Goal: Task Accomplishment & Management: Complete application form

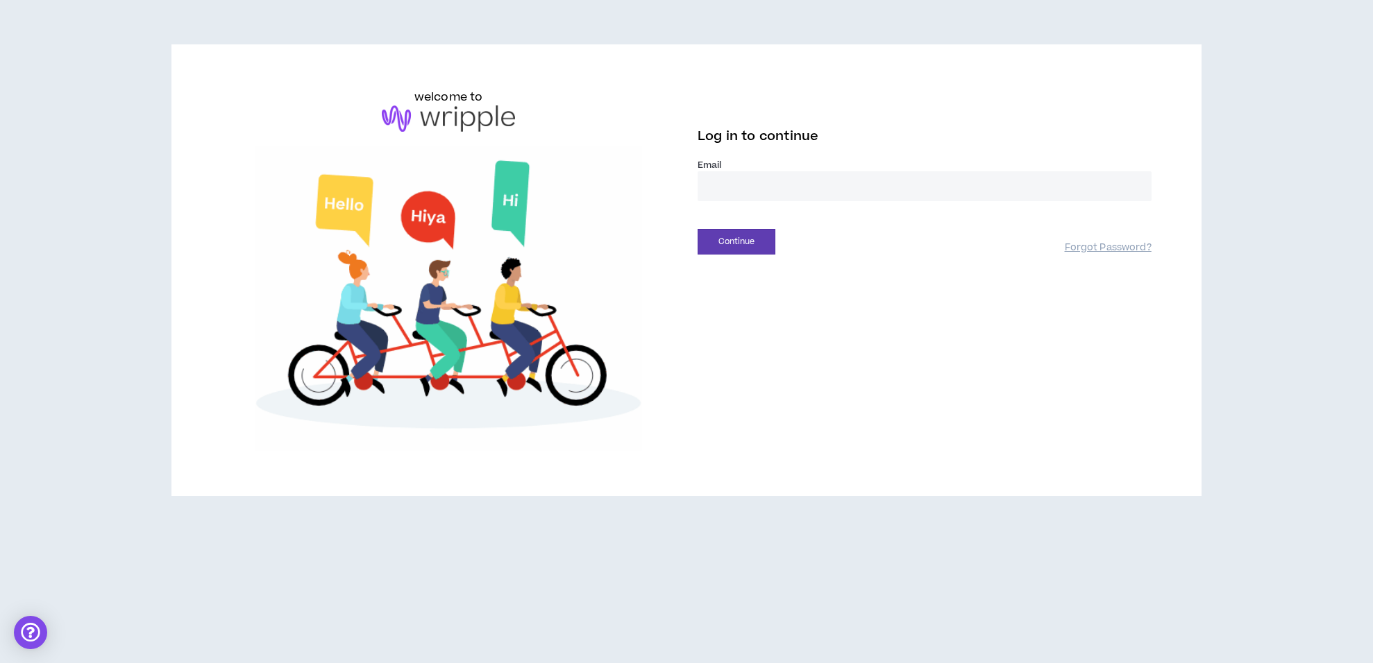
click at [821, 187] on input "email" at bounding box center [924, 186] width 454 height 30
type input "**********"
click at [747, 242] on button "Continue" at bounding box center [736, 242] width 78 height 26
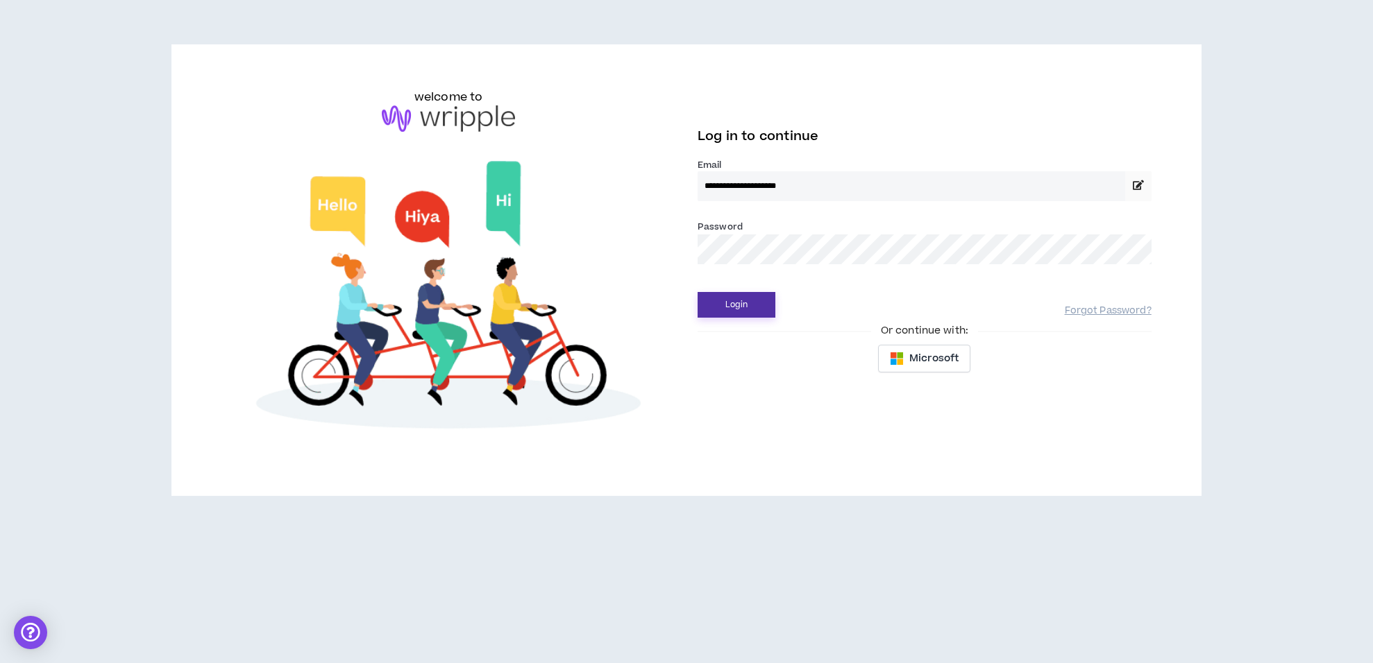
drag, startPoint x: 756, startPoint y: 306, endPoint x: 740, endPoint y: 303, distance: 16.3
click at [756, 306] on button "Login" at bounding box center [736, 305] width 78 height 26
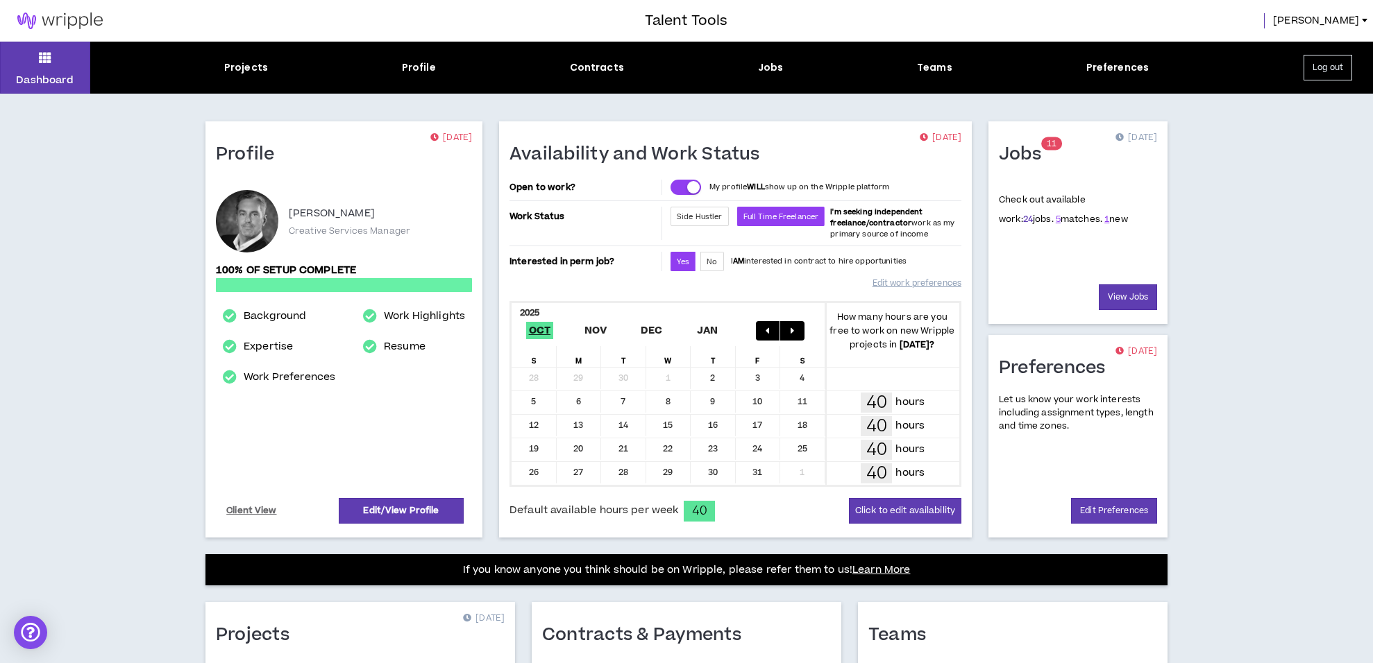
click at [1023, 218] on link "24" at bounding box center [1028, 219] width 10 height 12
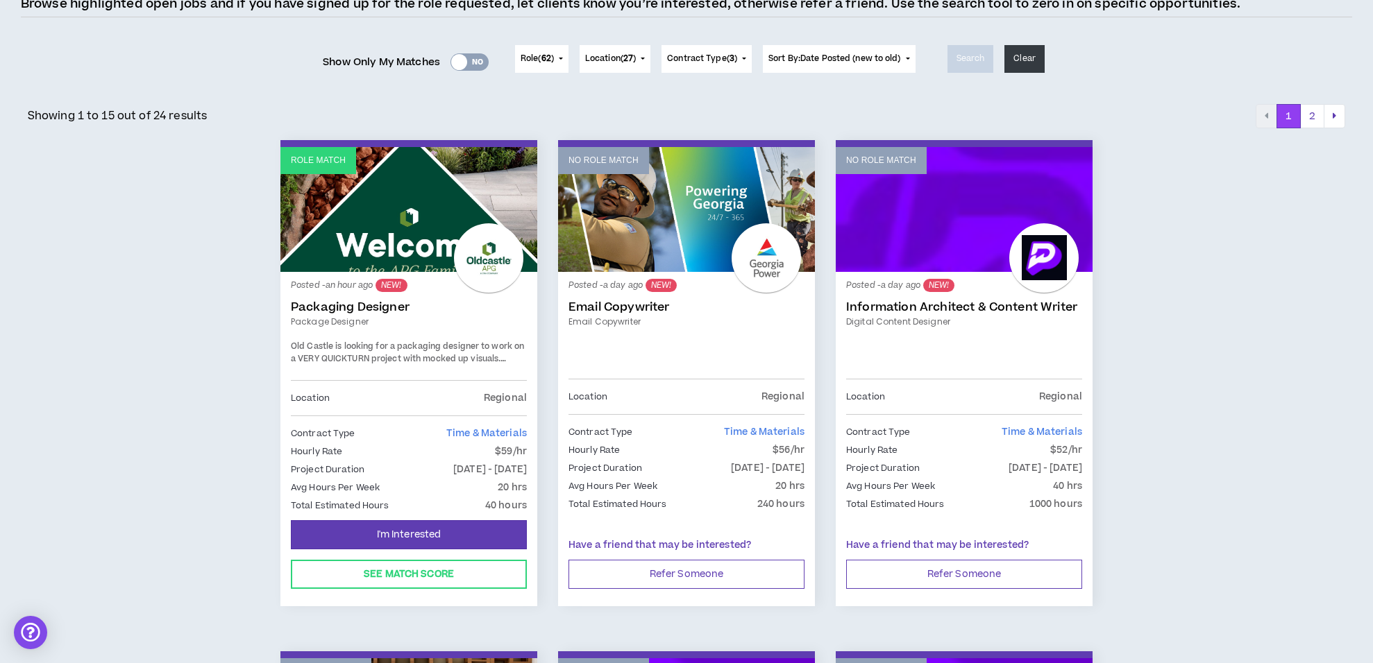
scroll to position [134, 0]
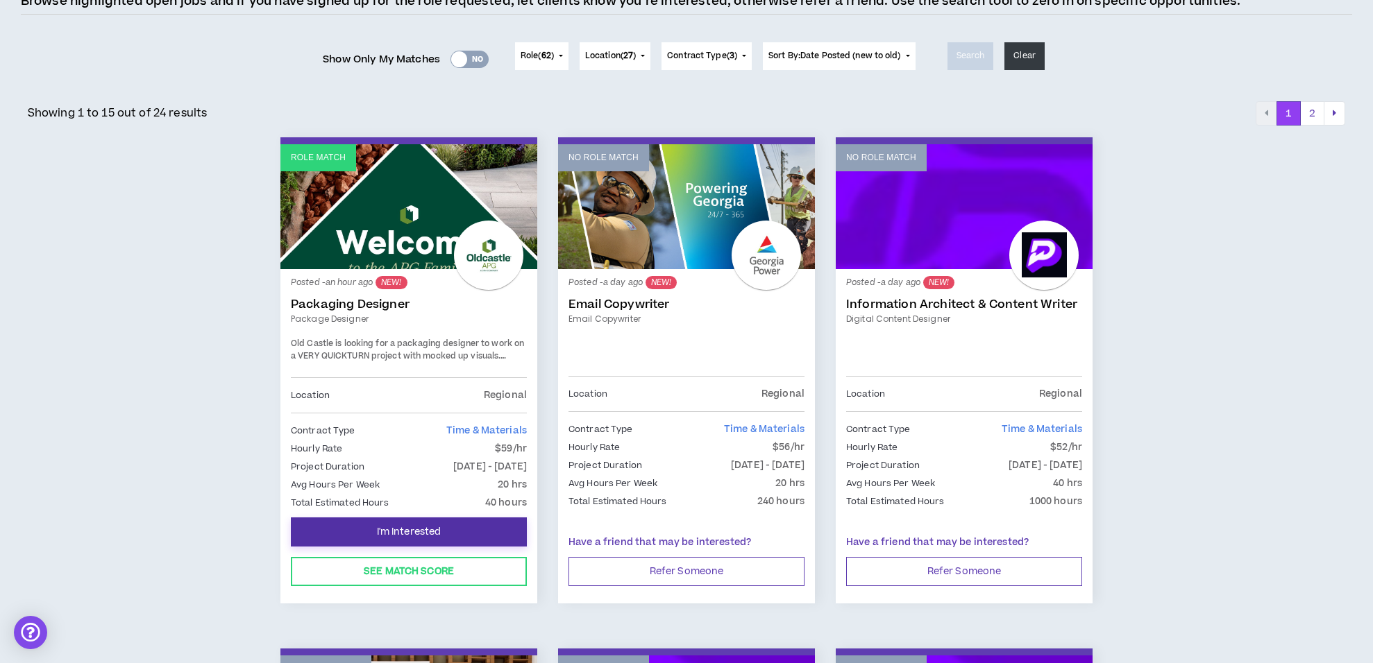
click at [418, 526] on span "I'm Interested" at bounding box center [409, 532] width 65 height 13
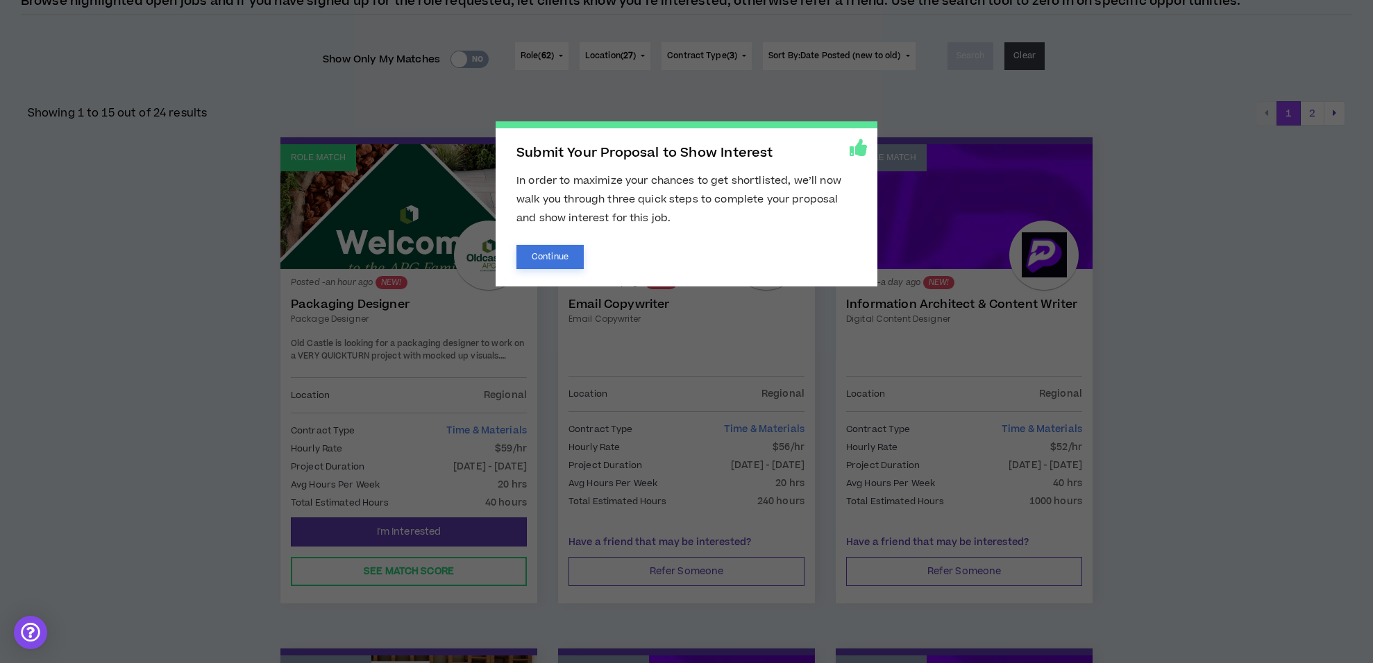
click at [552, 252] on button "Continue" at bounding box center [549, 257] width 67 height 24
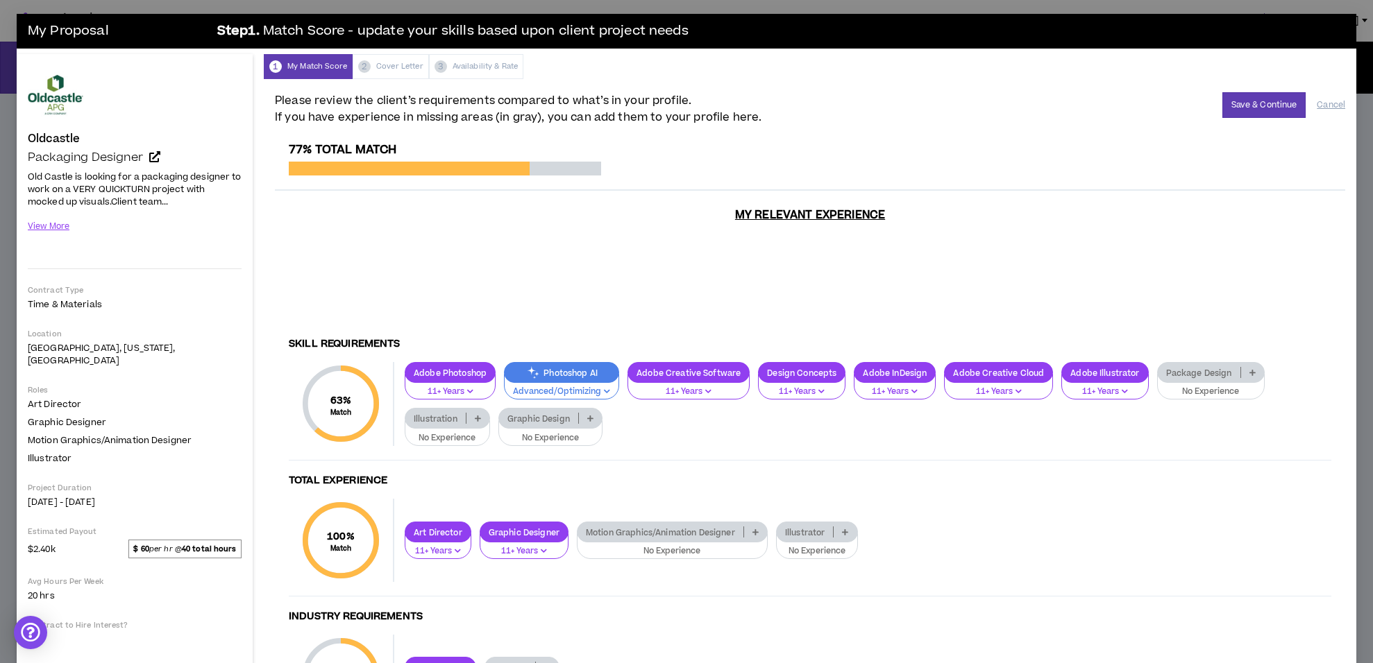
click at [461, 432] on p "No Experience" at bounding box center [447, 438] width 67 height 12
click at [455, 496] on span "11+ Years" at bounding box center [448, 496] width 69 height 15
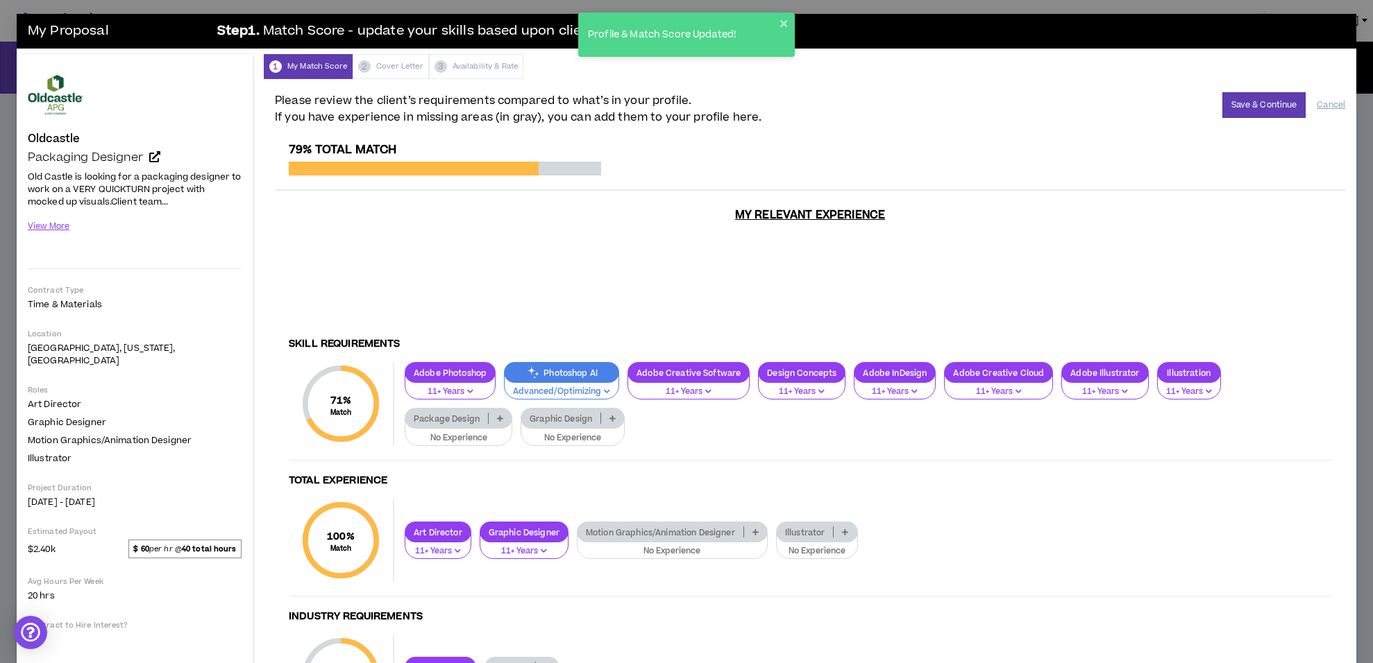
click at [557, 386] on p "Advanced/Optimizing" at bounding box center [561, 392] width 97 height 12
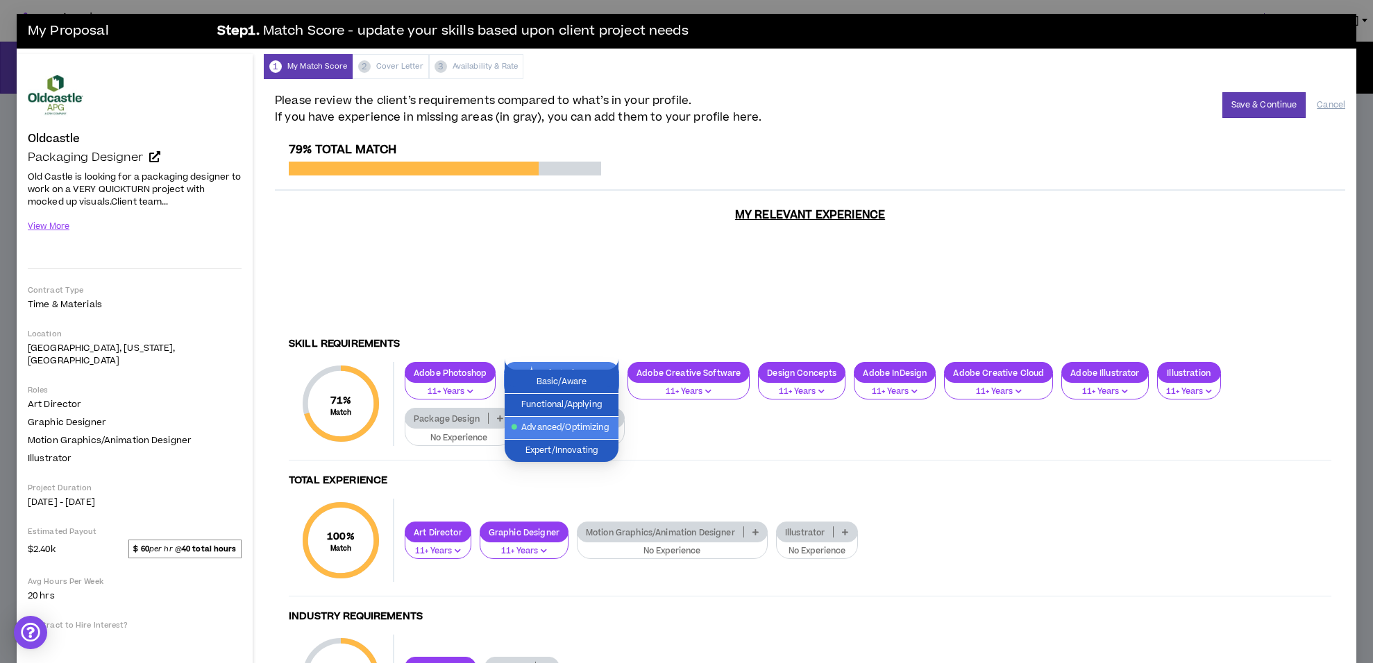
click at [566, 429] on span "Advanced/Optimizing" at bounding box center [561, 428] width 97 height 15
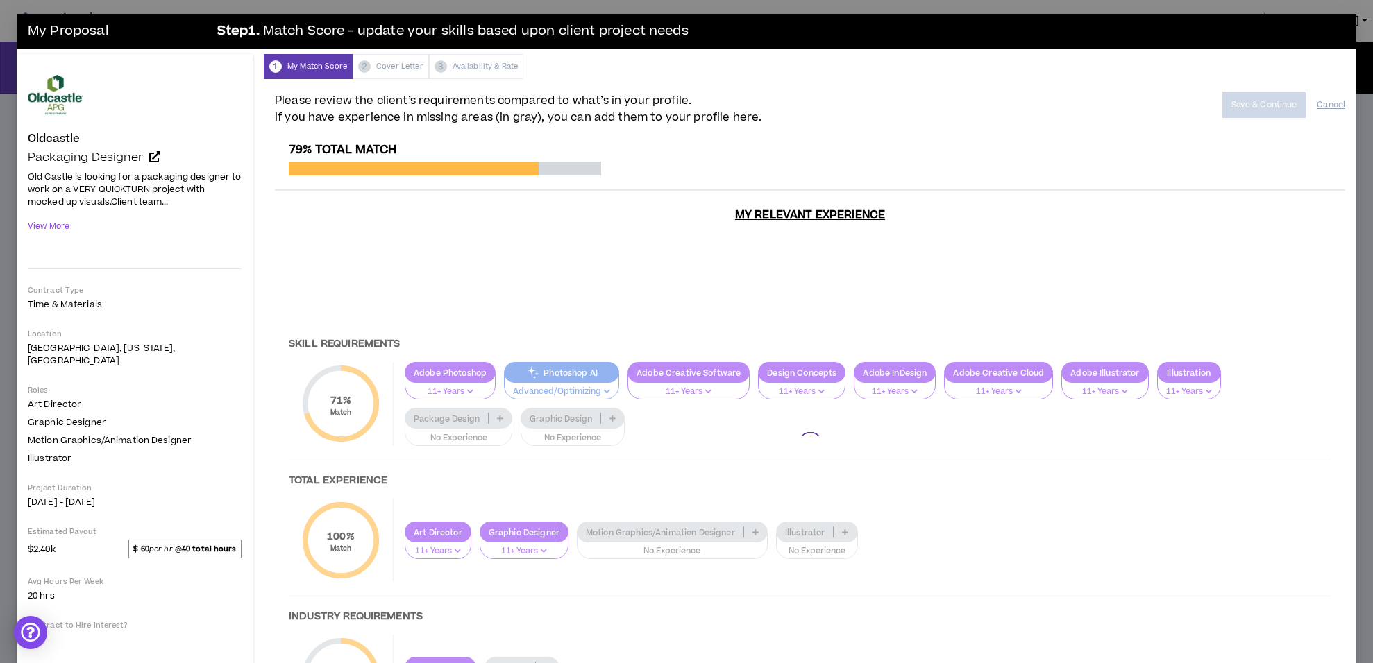
click at [459, 426] on div at bounding box center [810, 444] width 1070 height 603
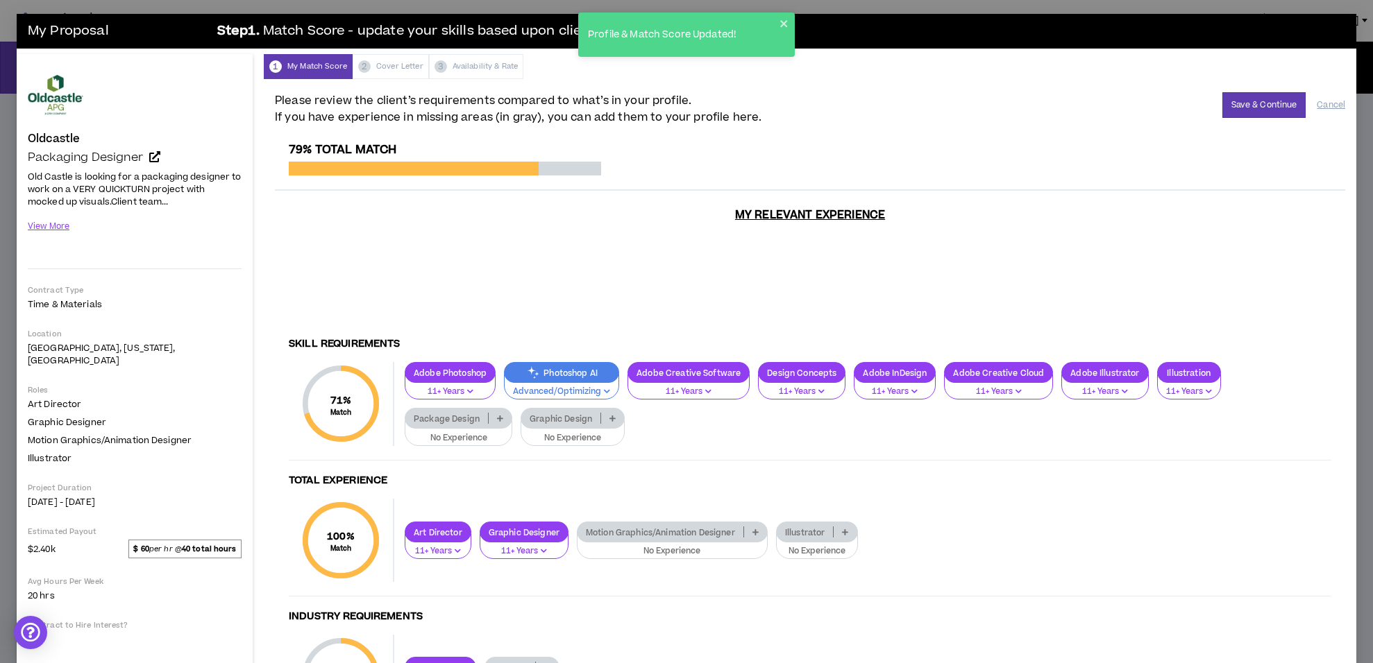
click at [459, 432] on p "No Experience" at bounding box center [459, 438] width 90 height 12
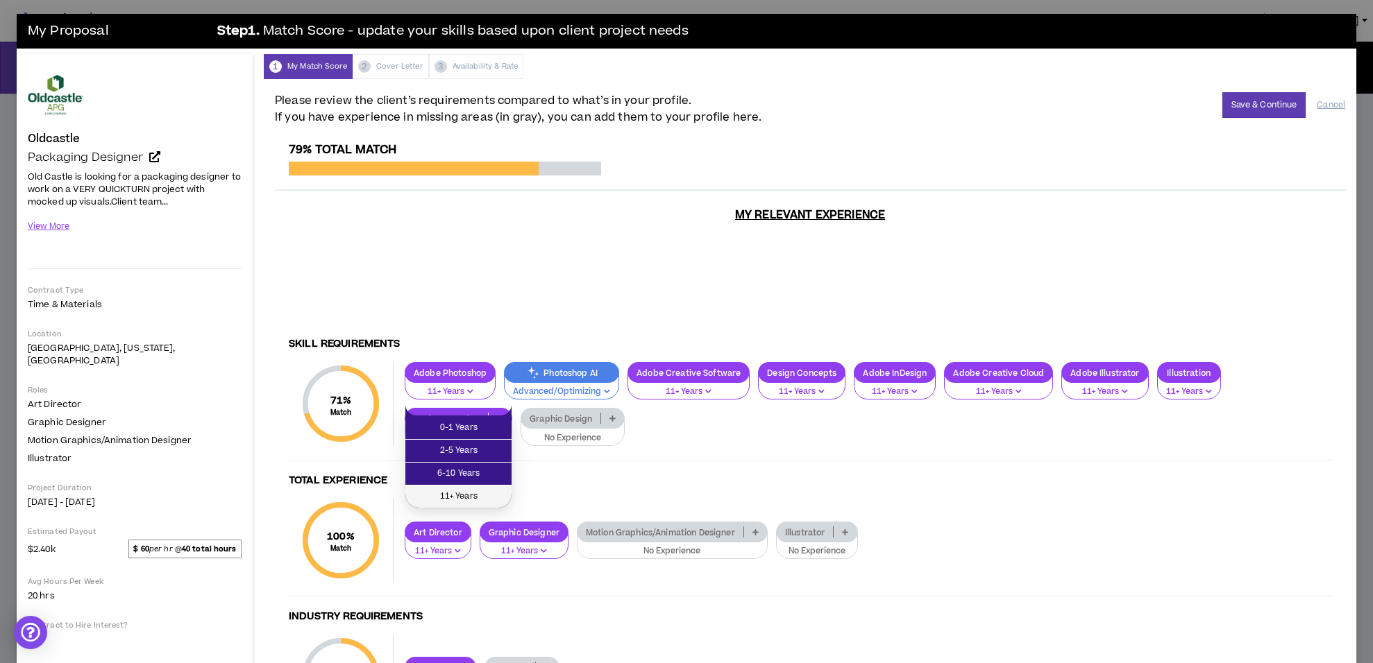
click at [463, 492] on span "11+ Years" at bounding box center [459, 496] width 90 height 15
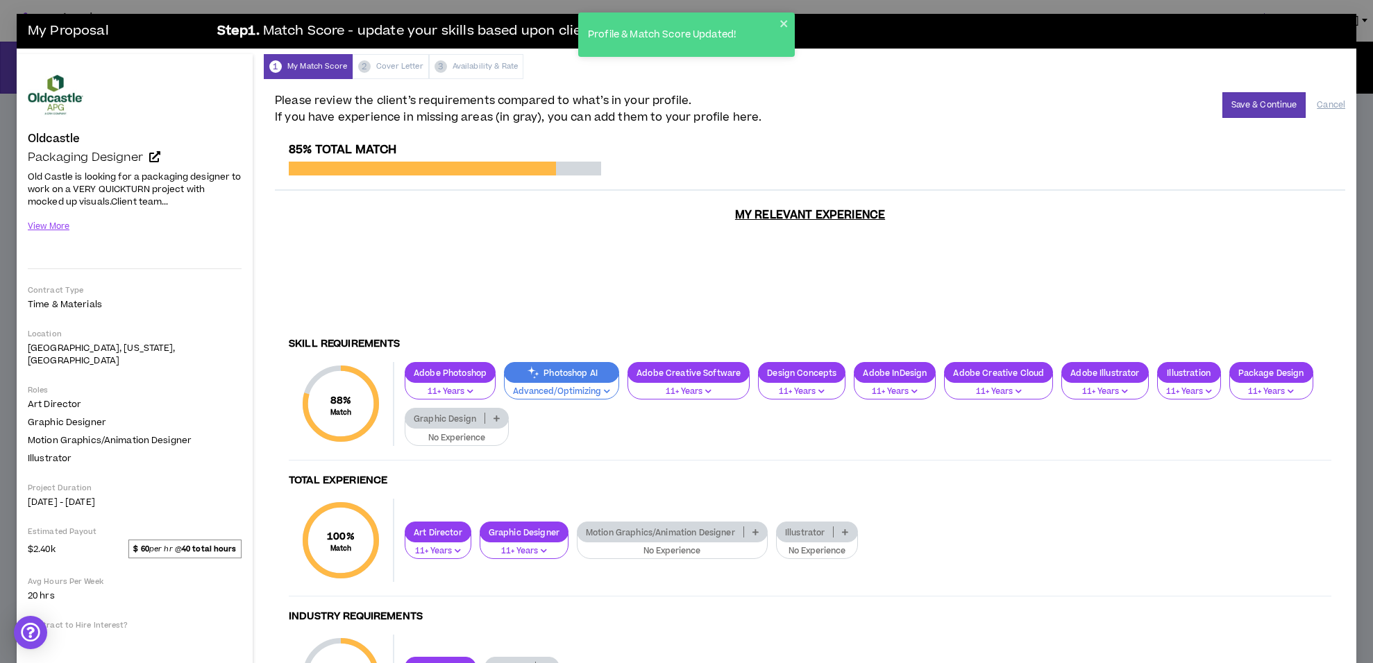
click at [460, 432] on p "No Experience" at bounding box center [457, 438] width 86 height 12
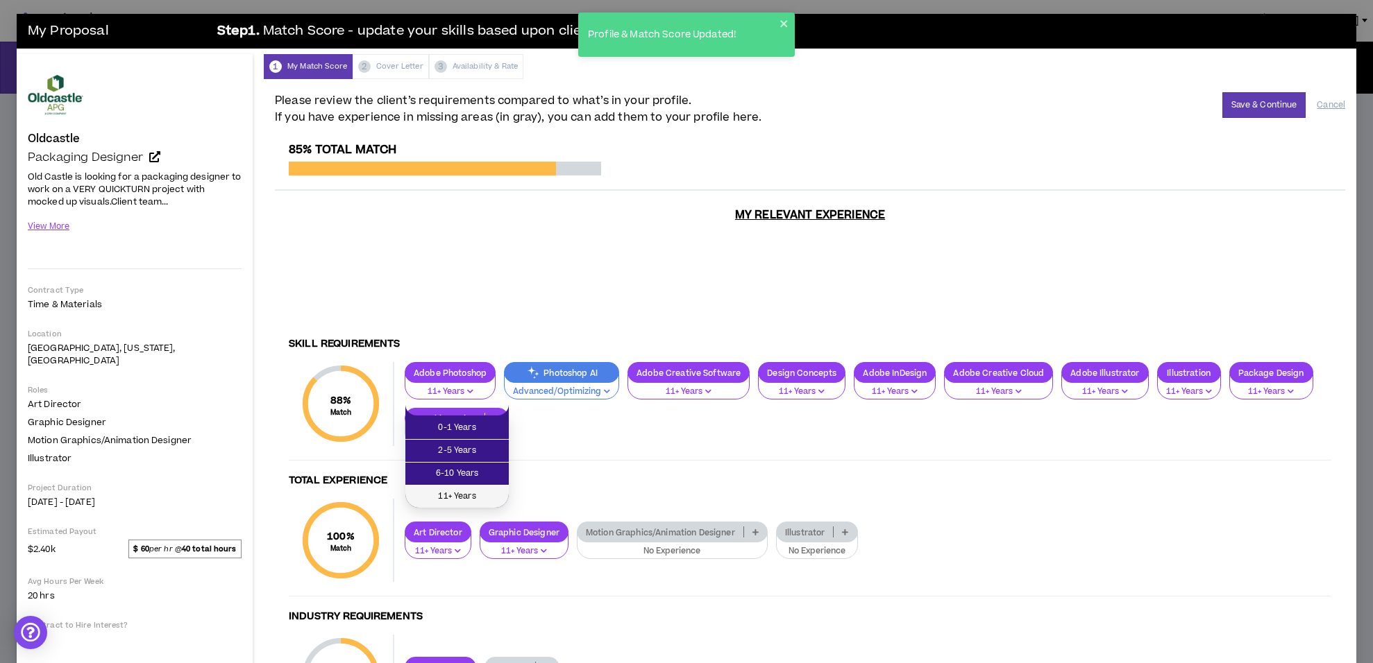
click at [459, 491] on span "11+ Years" at bounding box center [457, 496] width 87 height 15
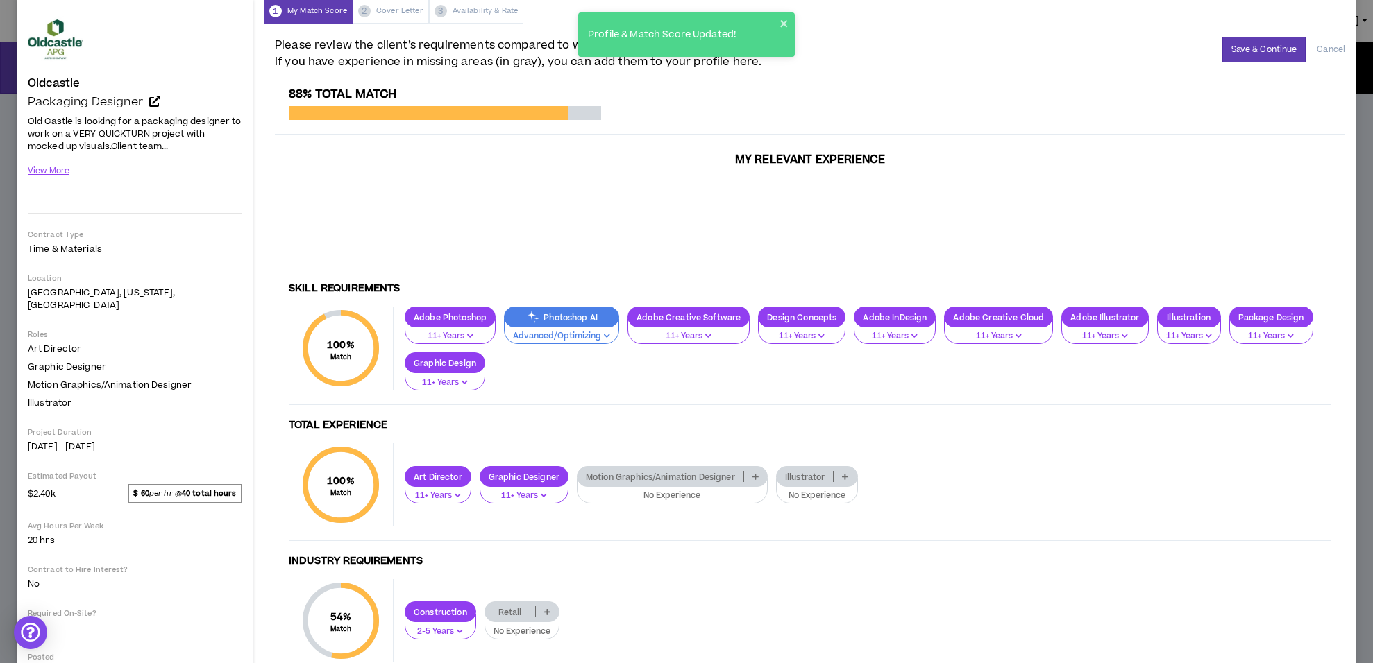
scroll to position [100, 0]
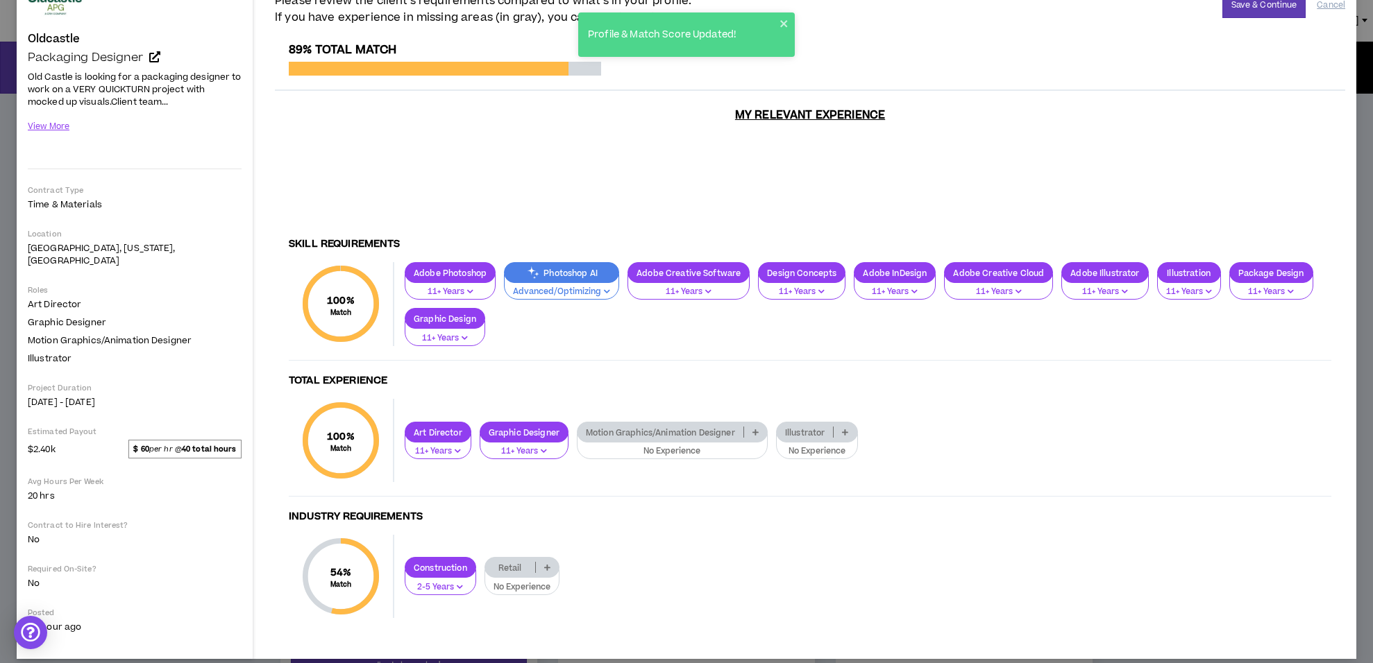
click at [543, 582] on p "No Experience" at bounding box center [521, 588] width 57 height 12
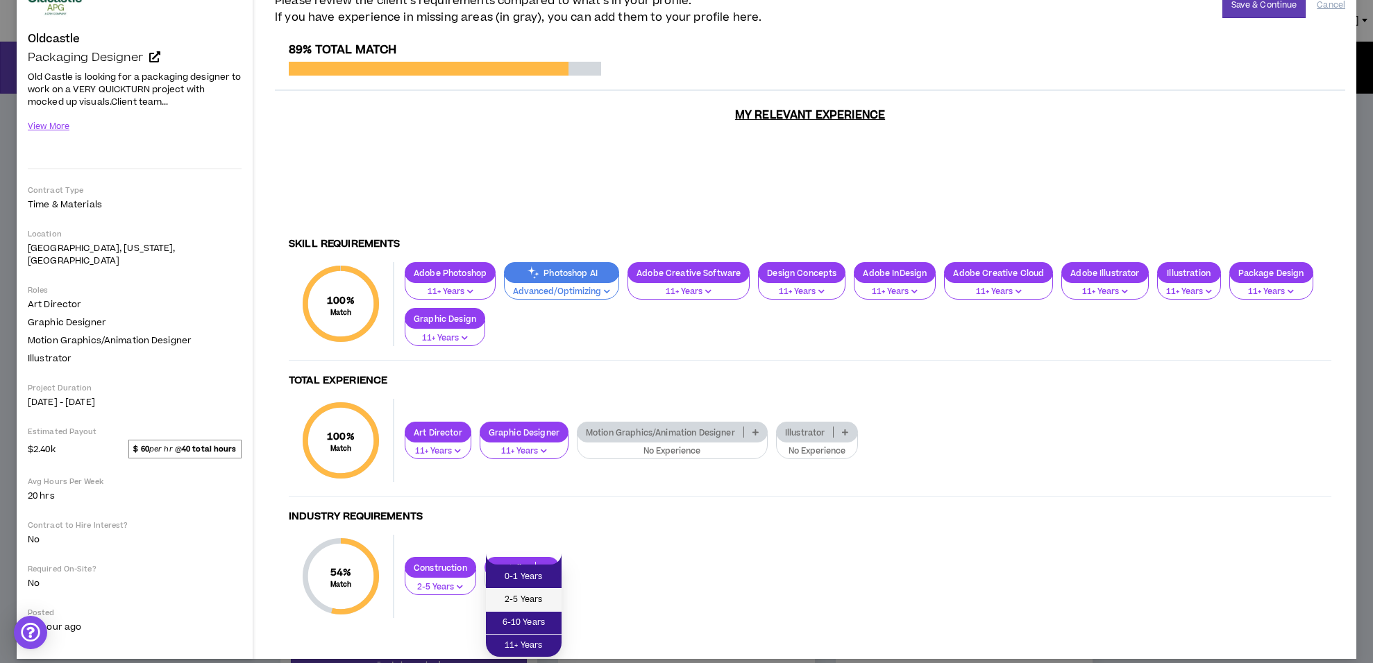
click at [518, 599] on span "2-5 Years" at bounding box center [523, 600] width 59 height 15
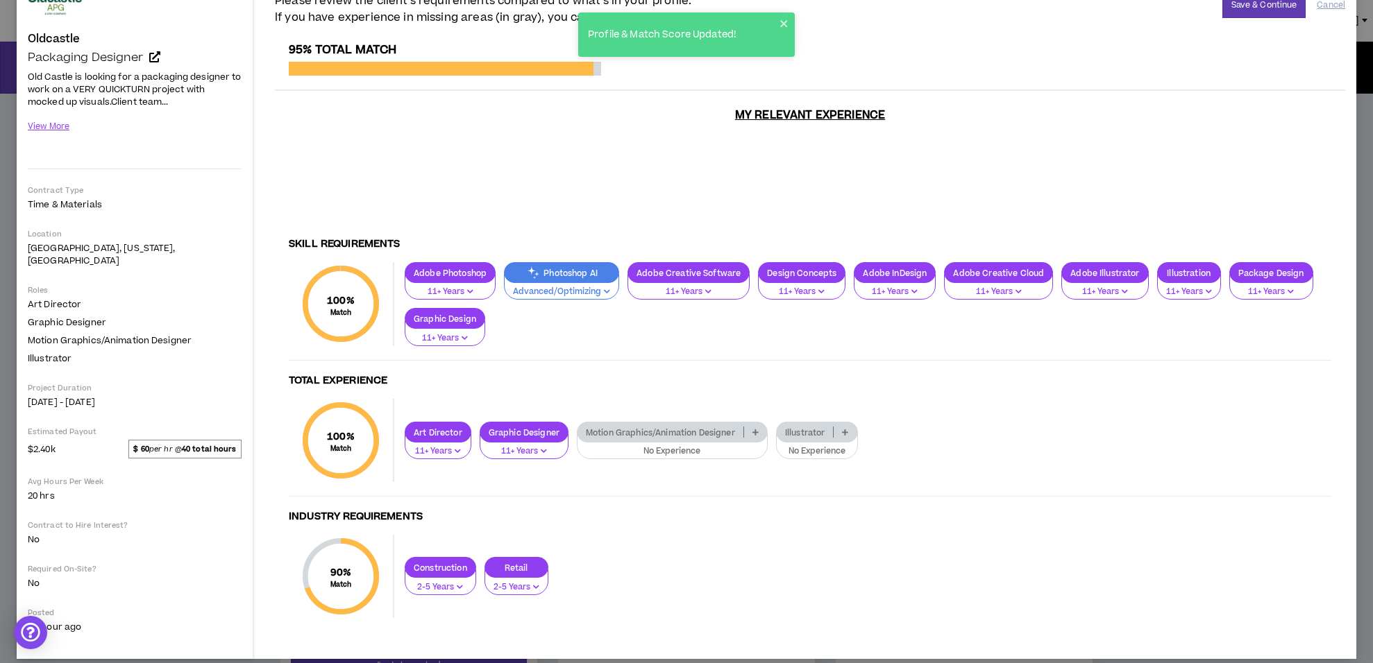
click at [814, 446] on p "No Experience" at bounding box center [817, 452] width 64 height 12
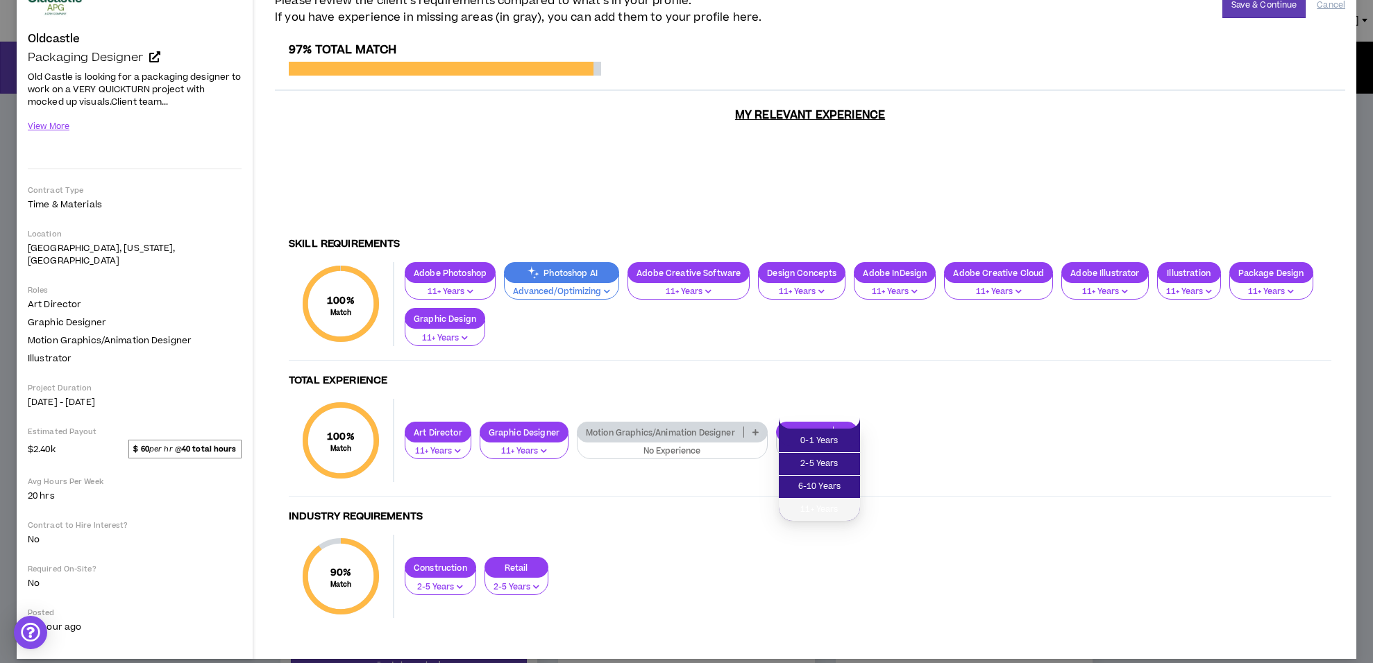
drag, startPoint x: 834, startPoint y: 511, endPoint x: 808, endPoint y: 502, distance: 27.9
click at [834, 511] on span "11+ Years" at bounding box center [819, 509] width 65 height 15
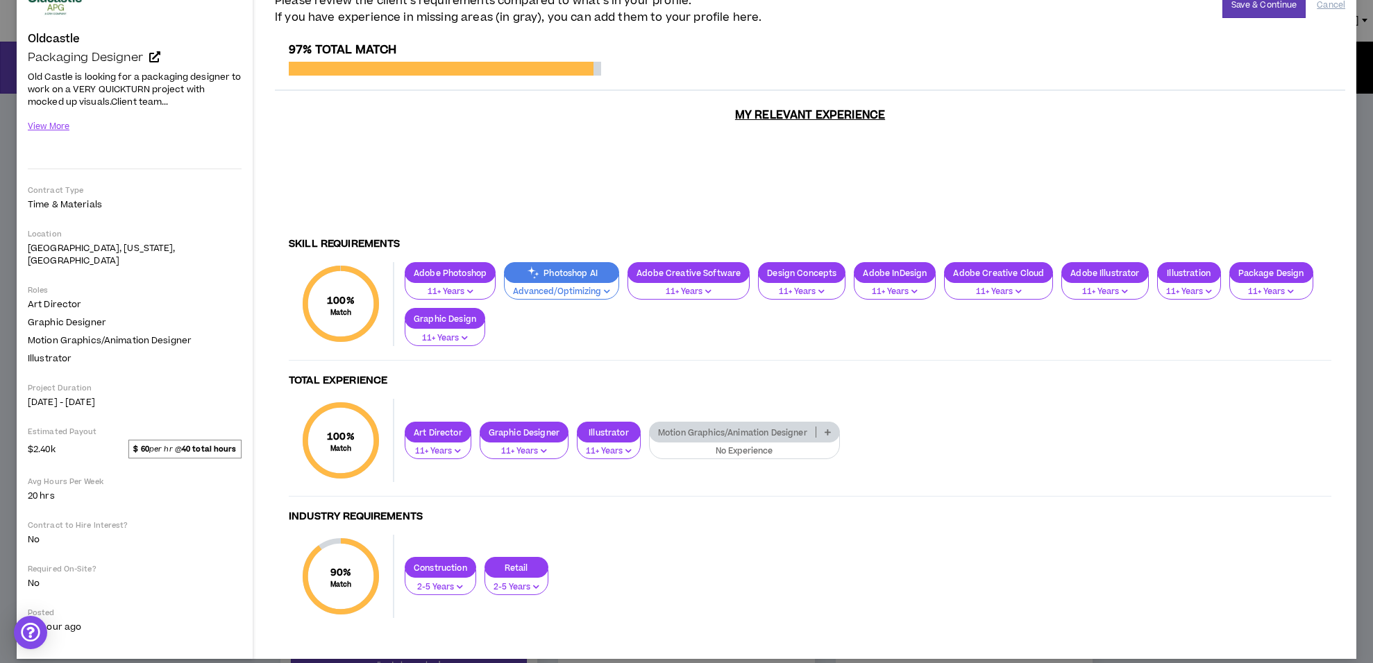
click at [763, 446] on p "No Experience" at bounding box center [744, 452] width 173 height 12
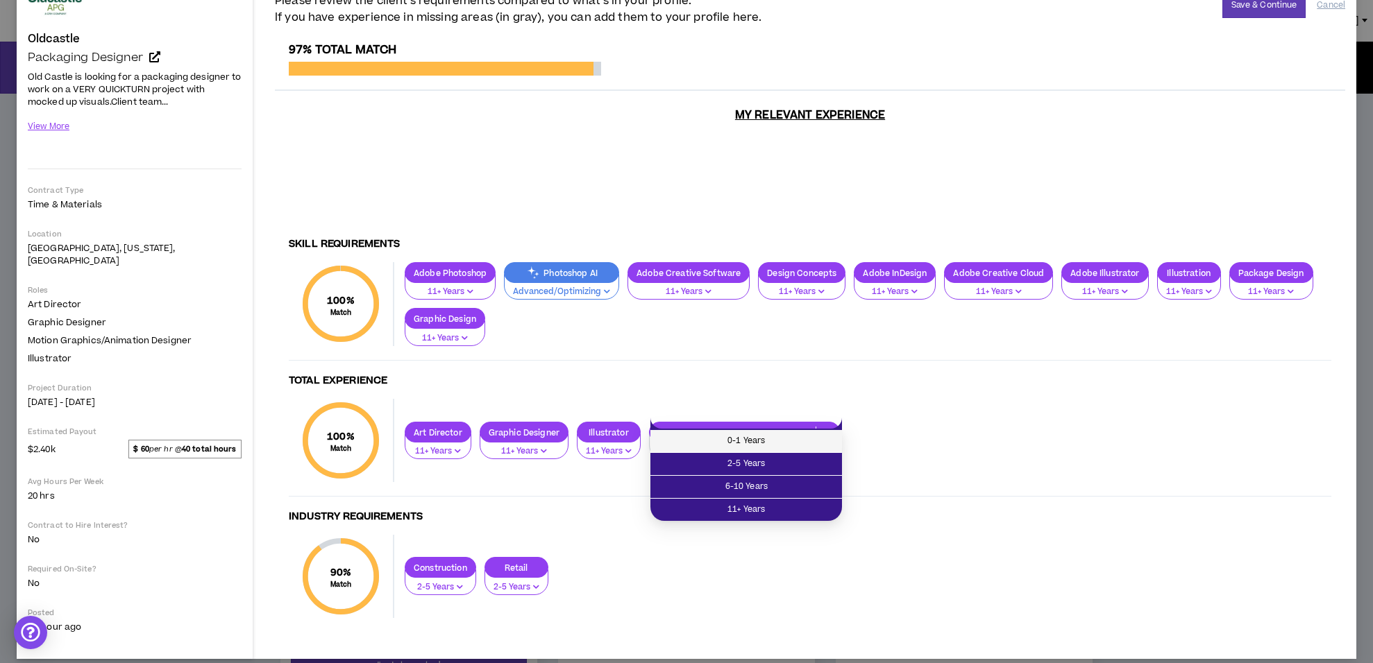
click at [756, 443] on span "0-1 Years" at bounding box center [746, 441] width 175 height 15
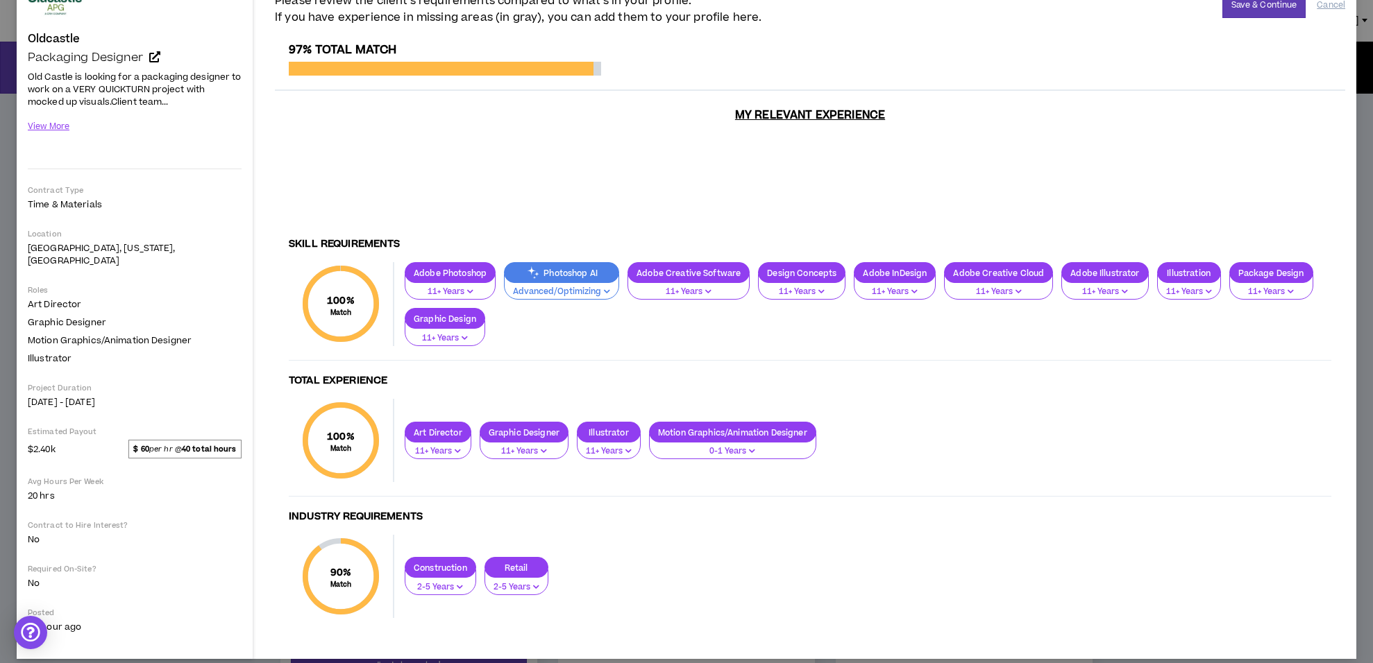
click at [512, 582] on p "2-5 Years" at bounding box center [516, 588] width 46 height 12
click at [511, 622] on span "6-10 Years" at bounding box center [517, 623] width 46 height 15
click at [444, 582] on p "2-5 Years" at bounding box center [440, 588] width 53 height 12
click at [439, 601] on span "2-5 Years" at bounding box center [441, 600] width 55 height 15
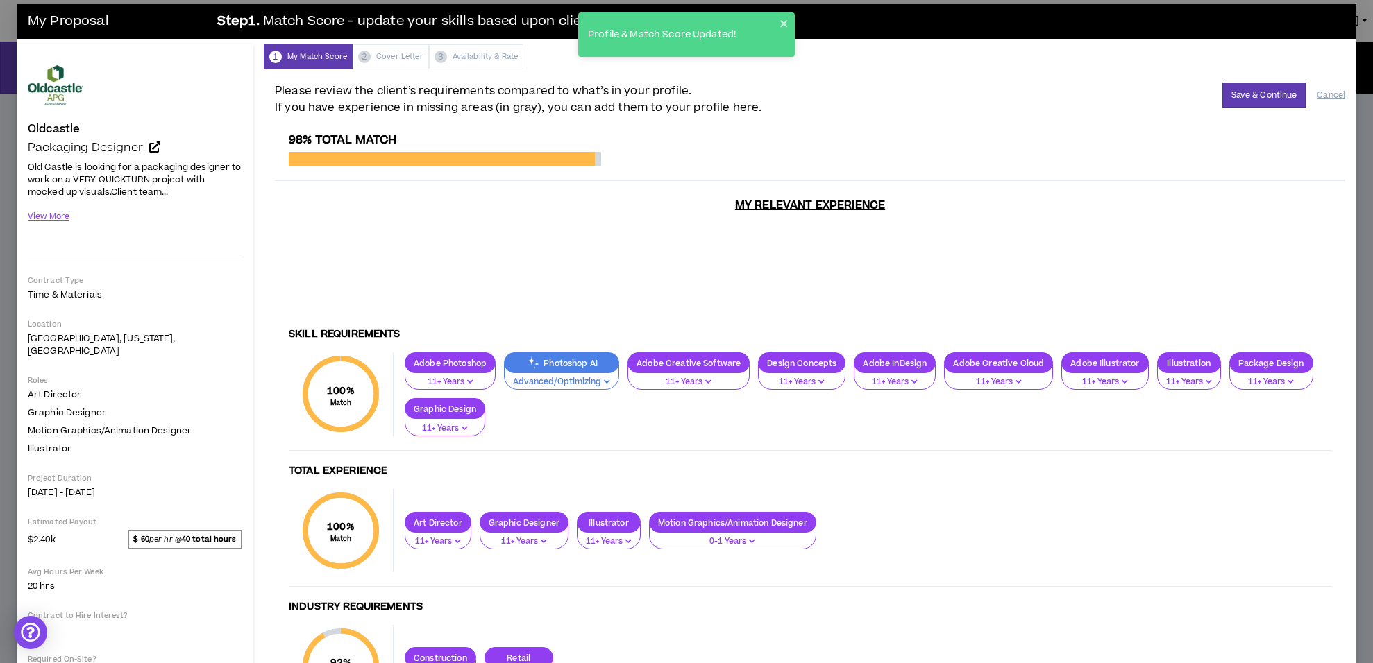
scroll to position [0, 0]
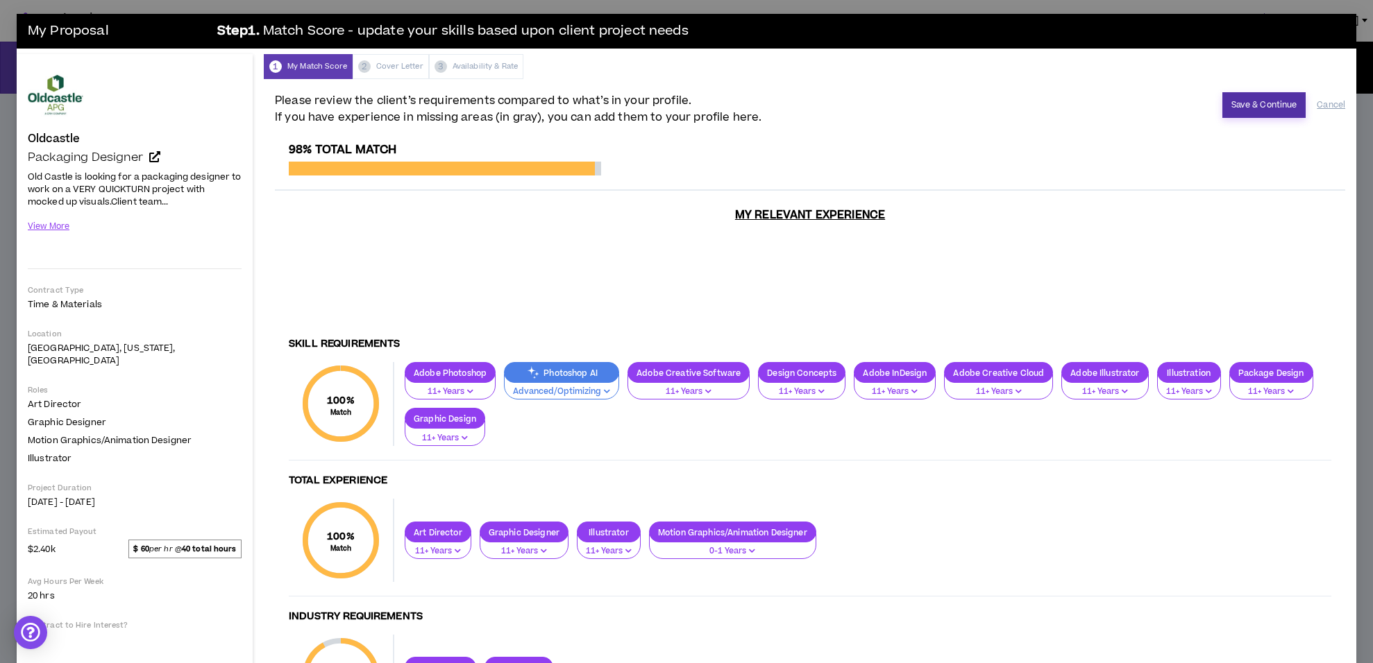
click at [1243, 105] on button "Save & Continue" at bounding box center [1264, 105] width 84 height 26
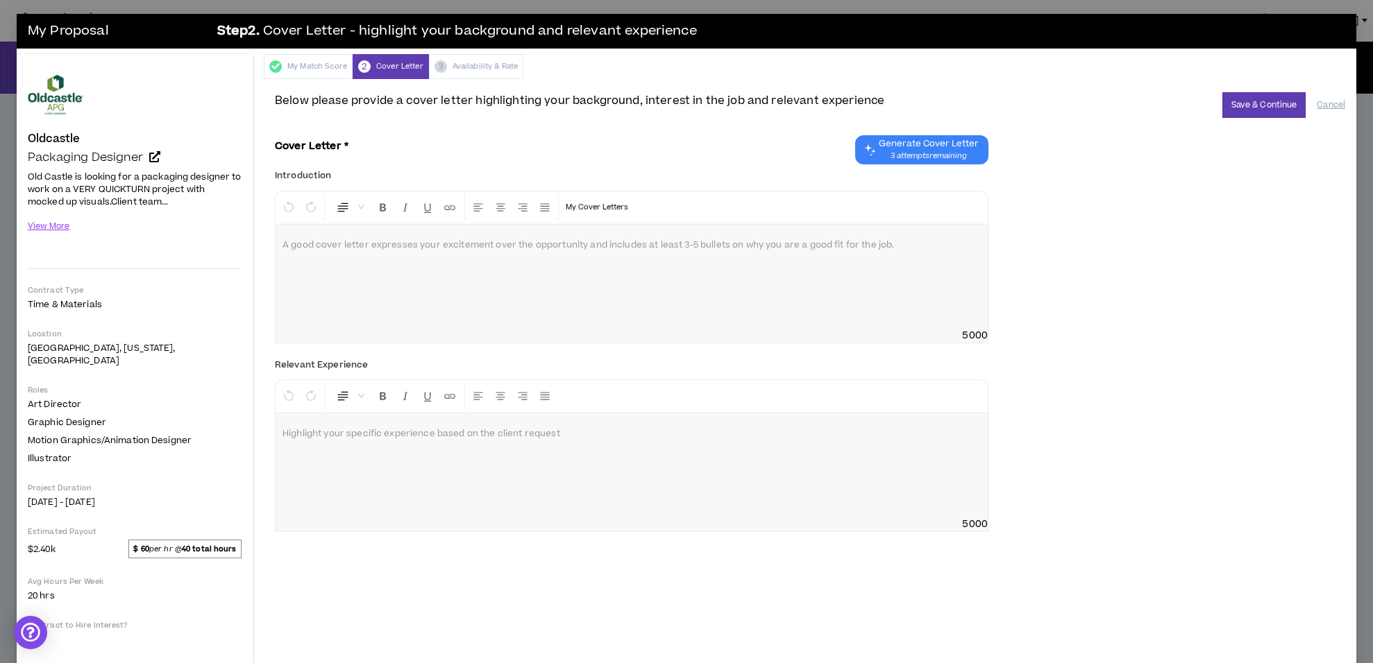
click at [497, 246] on p at bounding box center [631, 246] width 698 height 14
click at [62, 227] on button "View More" at bounding box center [49, 226] width 42 height 24
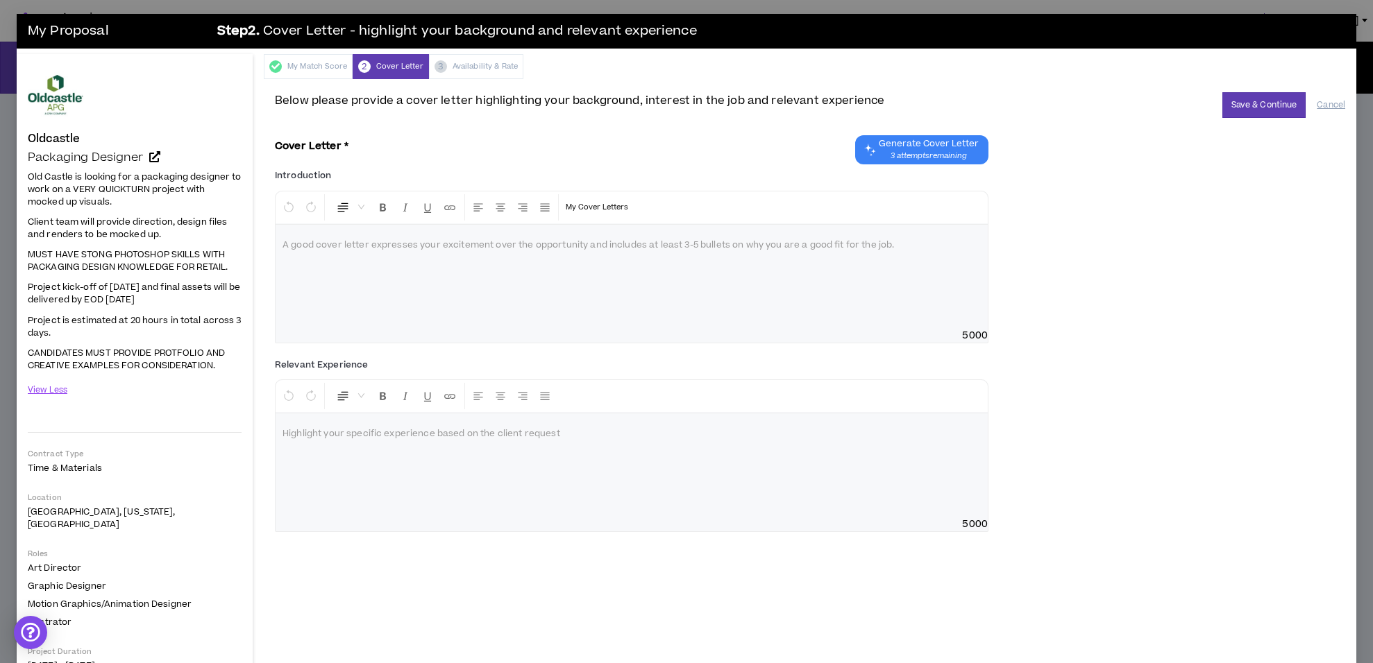
click at [158, 365] on span "CANDIDATES MUST PROVIDE PROTFOLIO AND CREATIVE EXAMPLES FOR CONSIDERATION." at bounding box center [126, 359] width 197 height 25
click at [939, 153] on span "3 attempts remaining" at bounding box center [929, 156] width 100 height 11
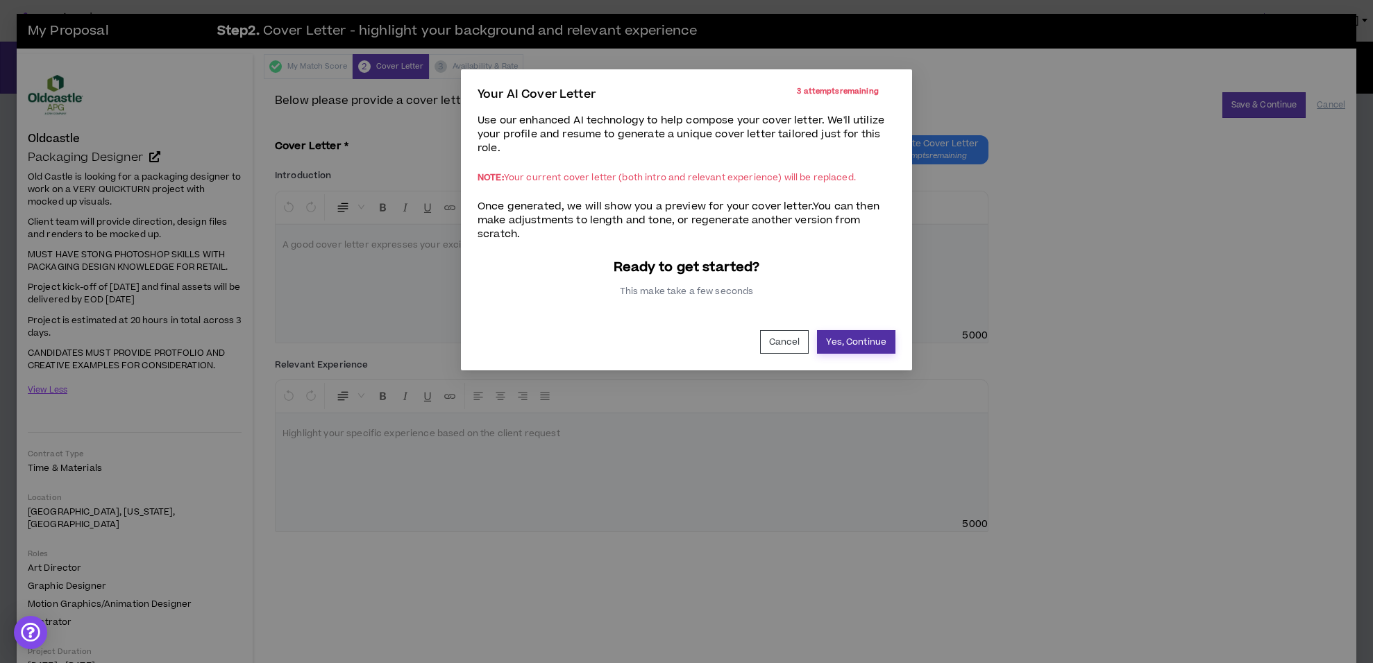
click at [845, 340] on button "Yes, Continue" at bounding box center [856, 342] width 78 height 24
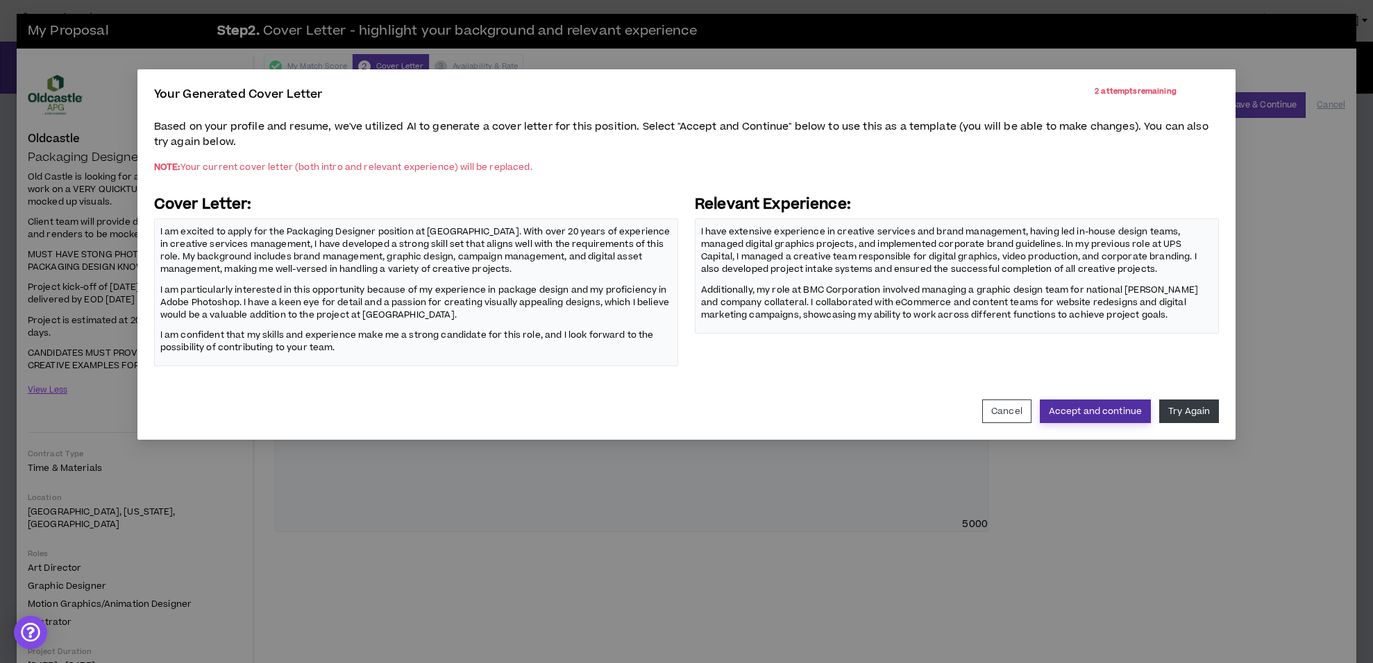
click at [1109, 410] on button "Accept and continue" at bounding box center [1095, 412] width 111 height 24
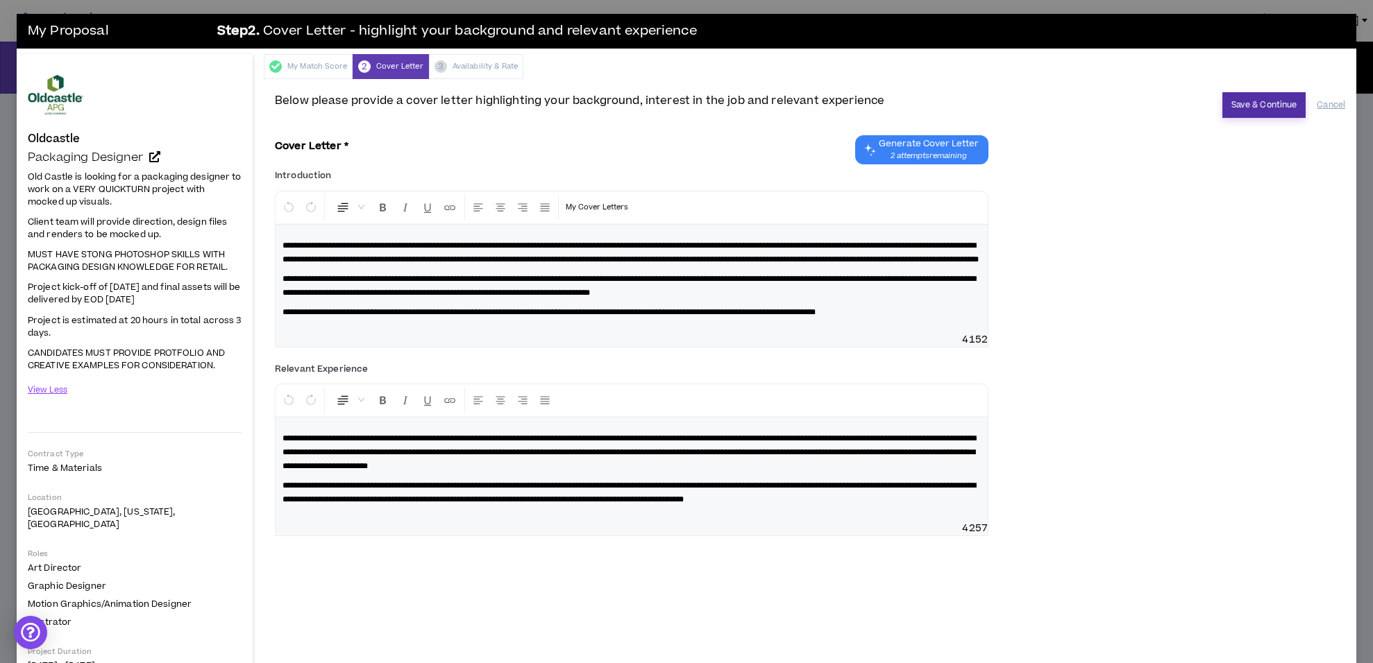
click at [1264, 108] on button "Save & Continue" at bounding box center [1264, 105] width 84 height 26
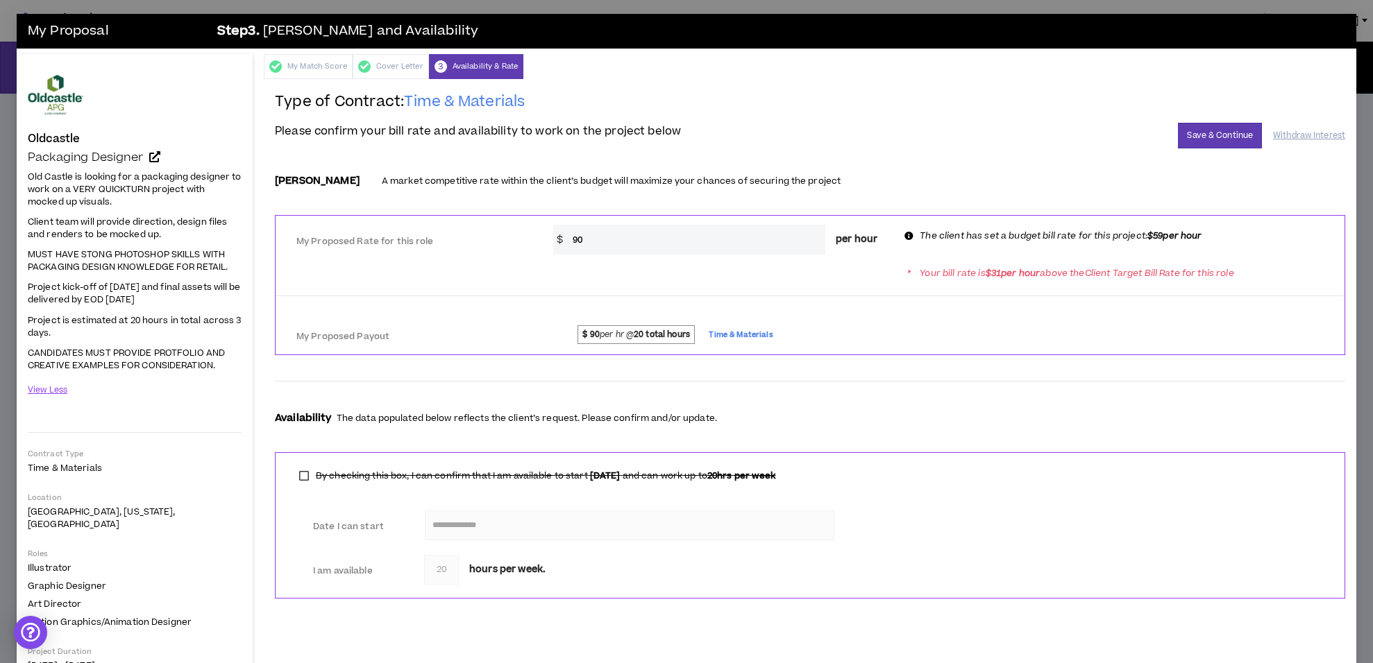
drag, startPoint x: 631, startPoint y: 240, endPoint x: 520, endPoint y: 225, distance: 111.4
click at [520, 225] on div "My Proposed Rate for this role * $ 90 per hour The client has set a budget bill…" at bounding box center [809, 237] width 1069 height 33
type input "59"
click at [908, 313] on div "My Proposed Payout $ 90 per hr @ 20 total hours Time & Materials" at bounding box center [809, 333] width 1069 height 42
click at [1216, 139] on button "Save & Continue" at bounding box center [1220, 136] width 84 height 26
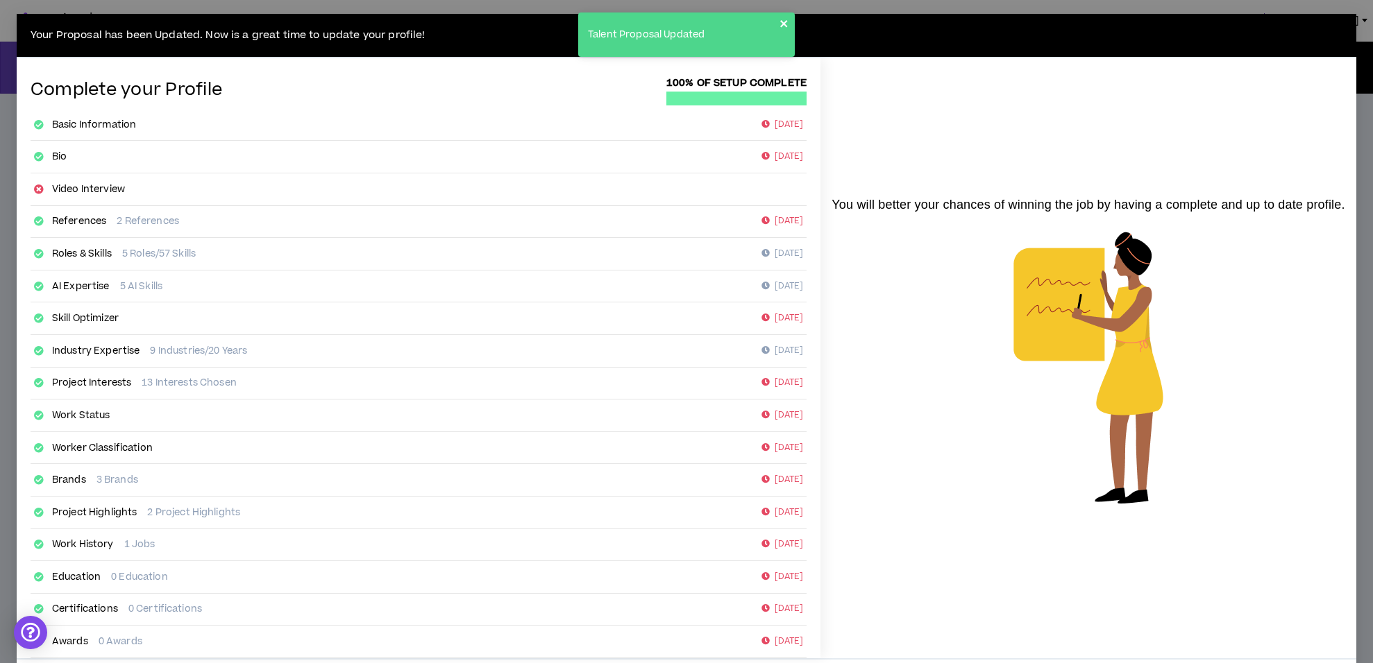
click at [784, 23] on icon "close" at bounding box center [783, 23] width 7 height 7
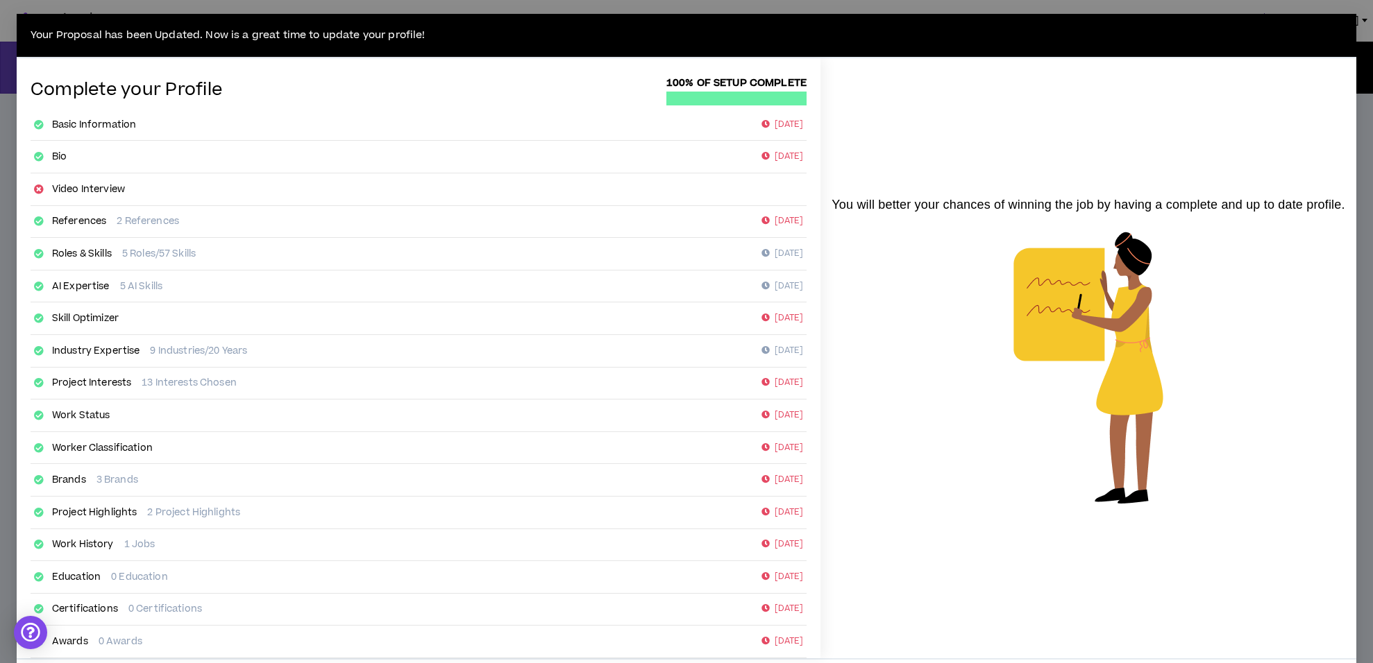
scroll to position [4, 0]
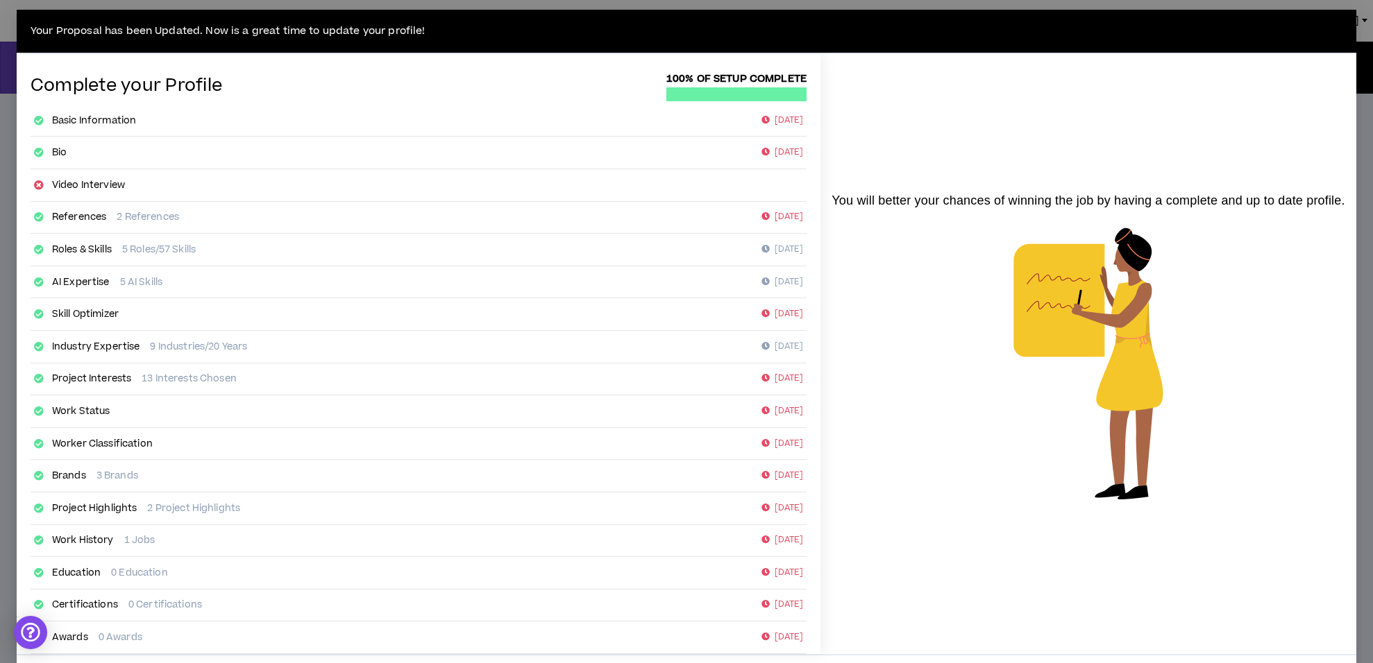
click at [4, 24] on div "Your Proposal has been Updated. Now is a great time to update your profile! Com…" at bounding box center [686, 331] width 1373 height 663
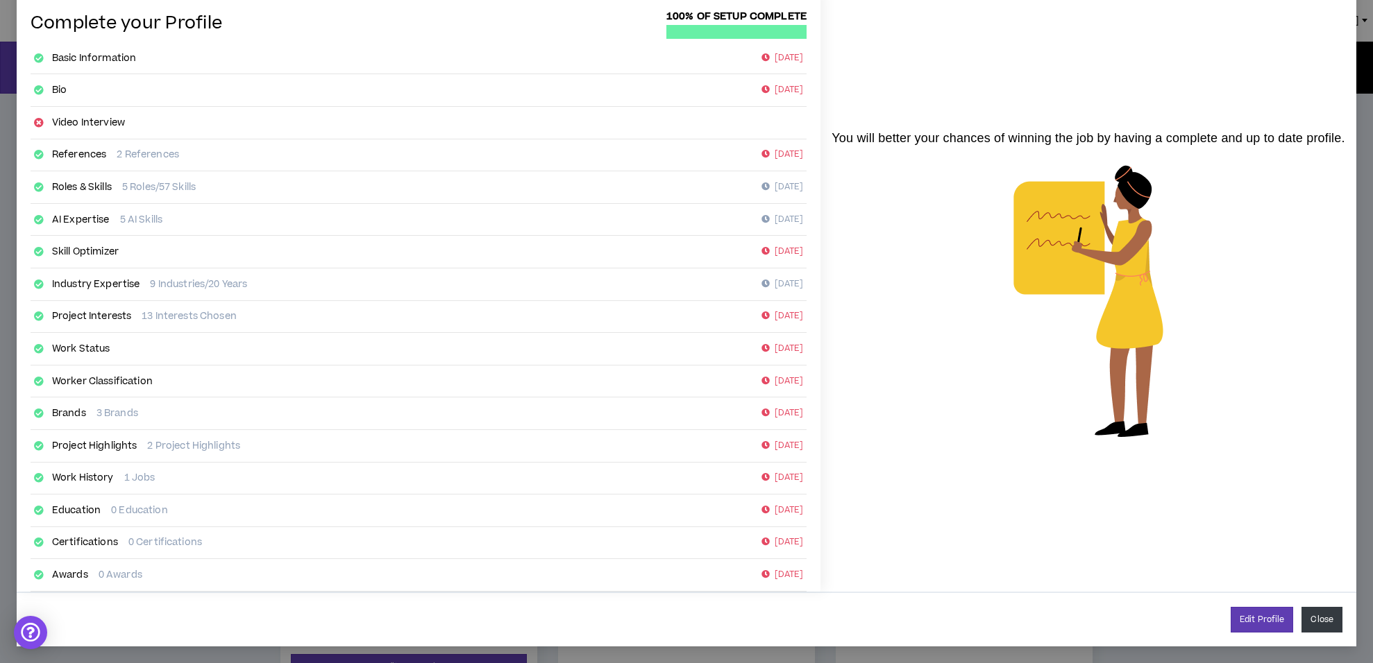
click at [1318, 617] on button "Close" at bounding box center [1321, 620] width 41 height 26
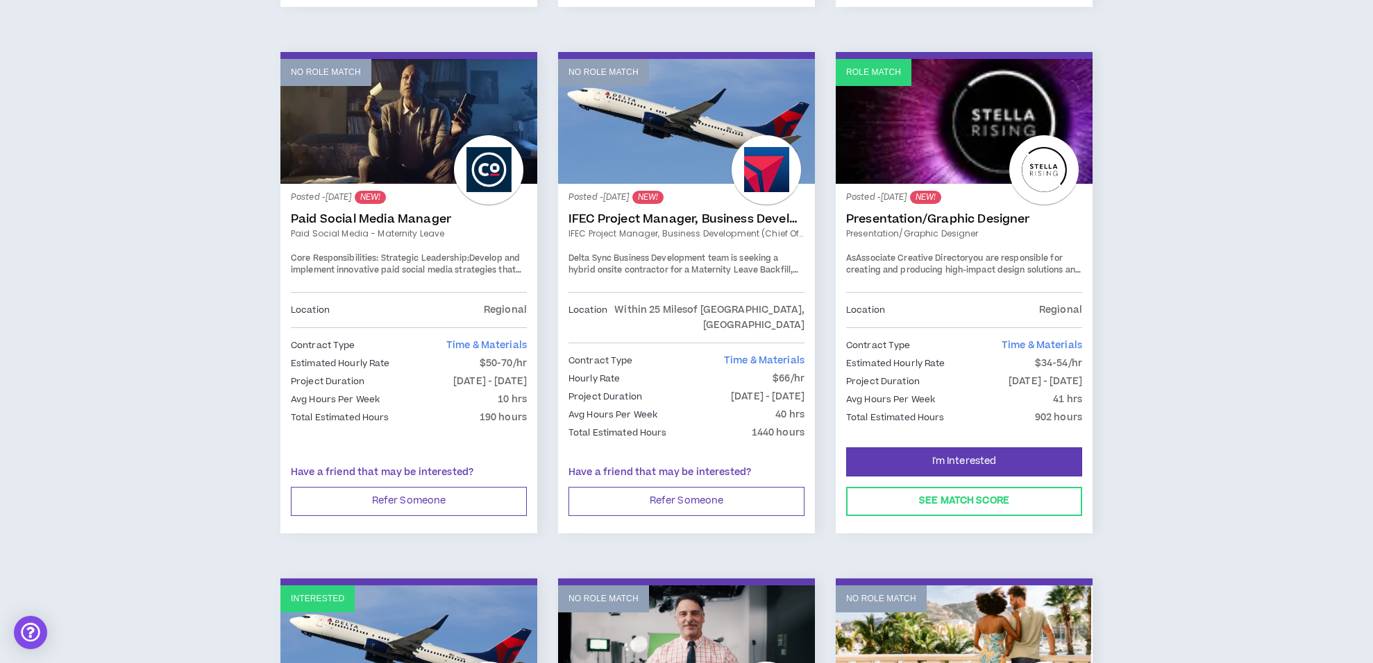
scroll to position [1755, 0]
click at [973, 455] on span "I'm Interested" at bounding box center [964, 461] width 65 height 13
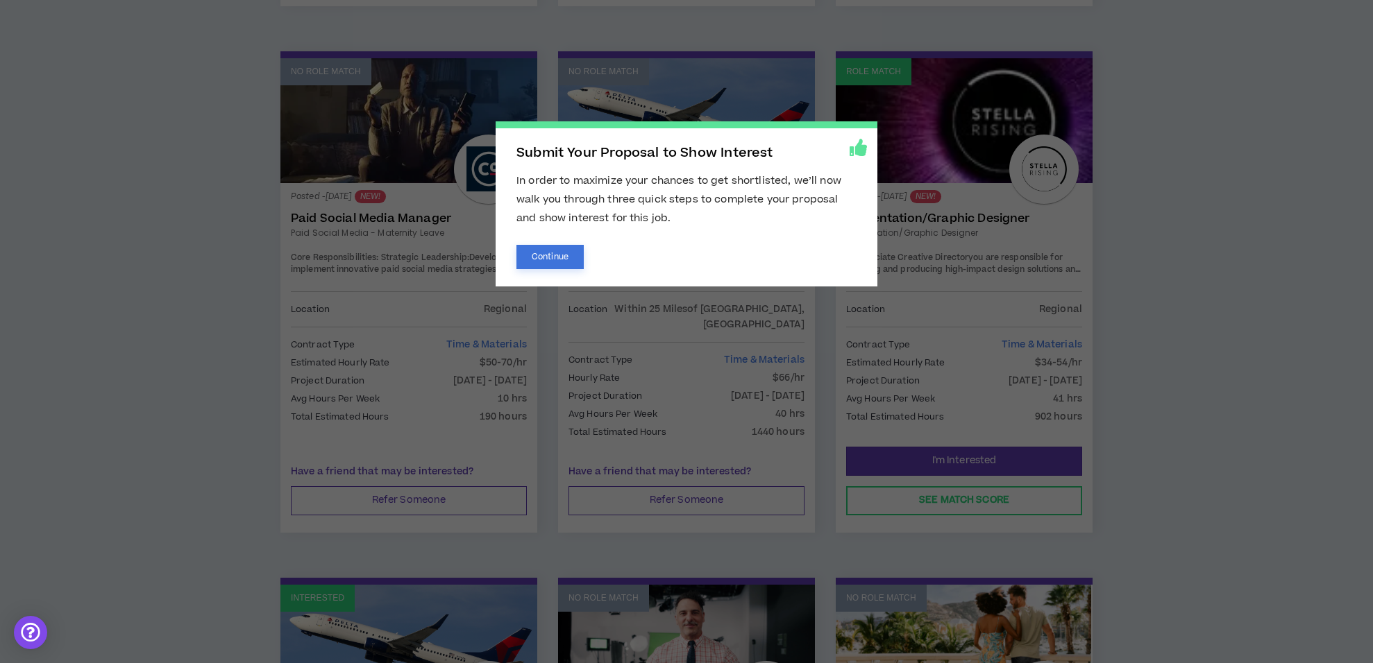
click at [574, 246] on button "Continue" at bounding box center [549, 257] width 67 height 24
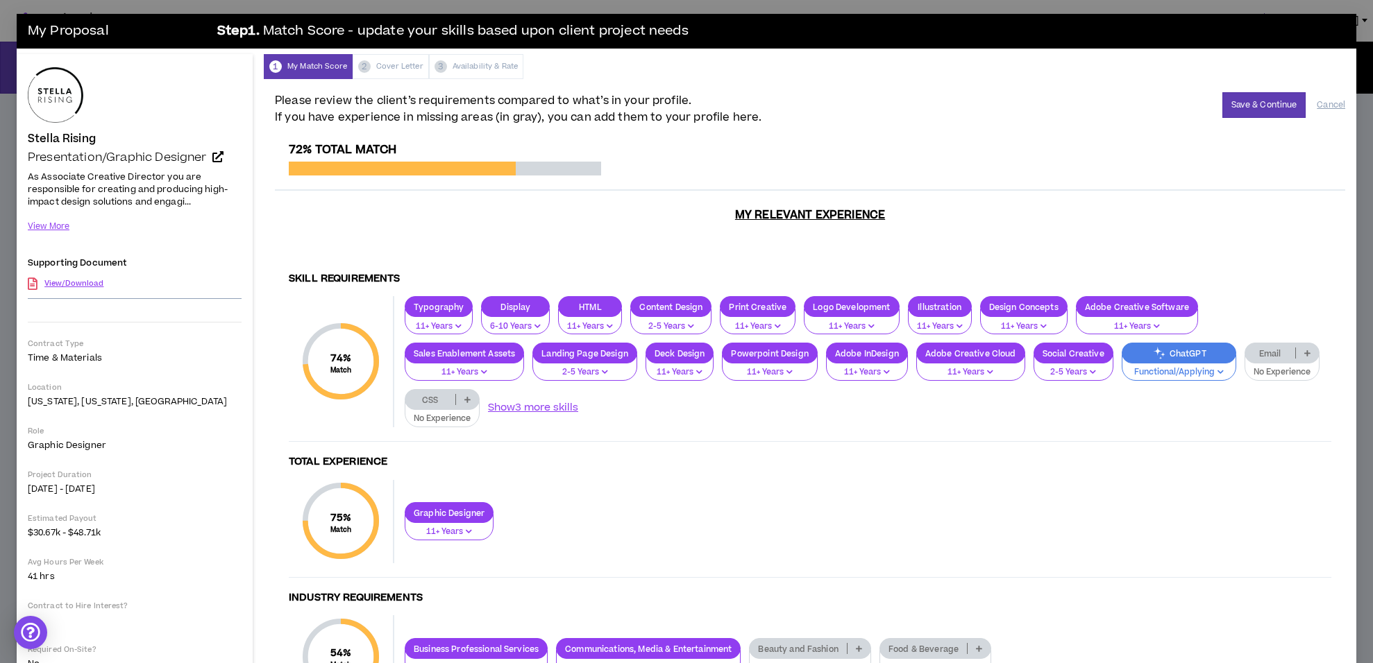
click at [1264, 372] on p "No Experience" at bounding box center [1281, 372] width 57 height 12
click at [1269, 398] on span "2-5 Years" at bounding box center [1282, 398] width 59 height 15
click at [1239, 105] on button "Save & Continue" at bounding box center [1264, 105] width 84 height 26
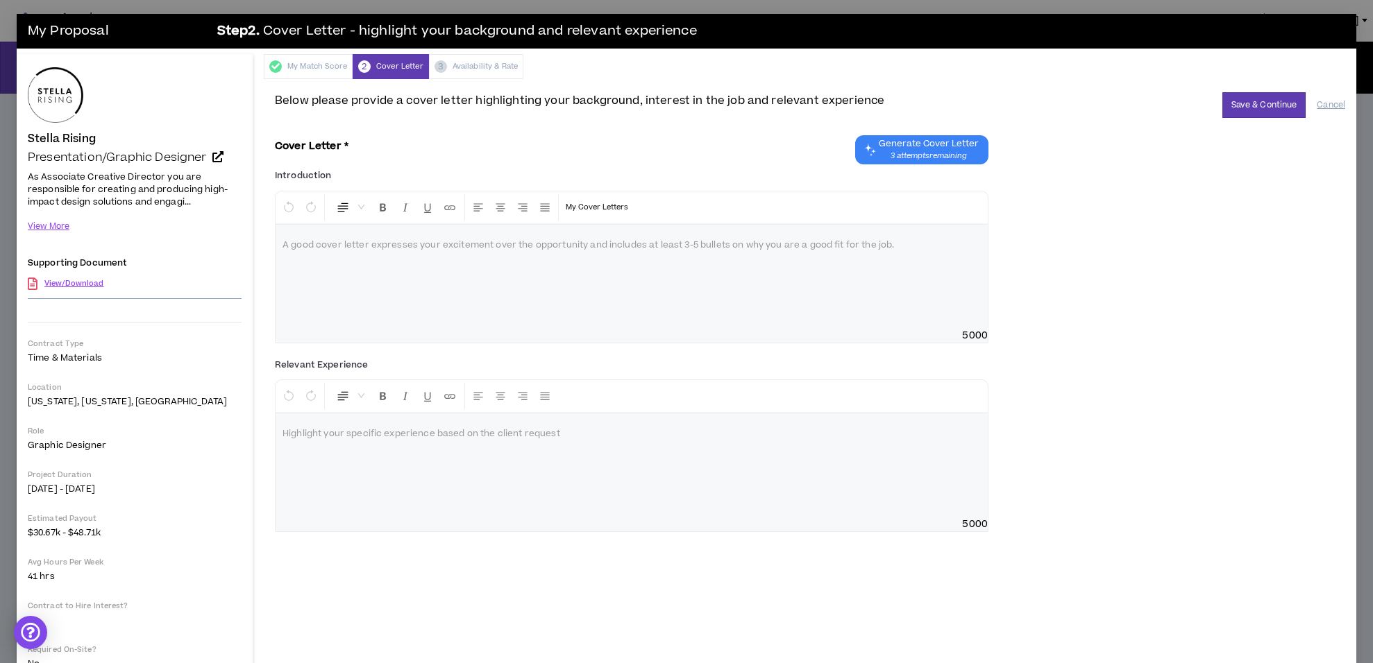
click at [491, 282] on div at bounding box center [631, 277] width 712 height 104
click at [925, 149] on span "Generate Cover Letter" at bounding box center [929, 143] width 100 height 11
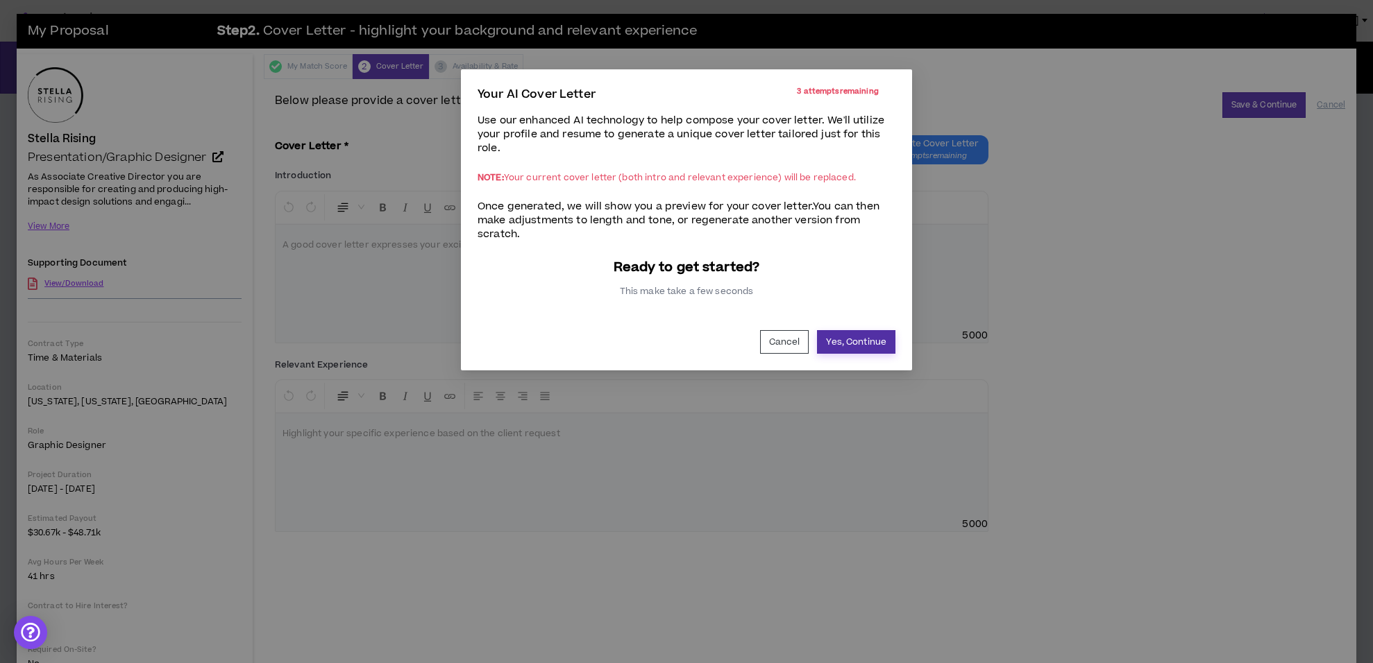
click at [838, 339] on button "Yes, Continue" at bounding box center [856, 342] width 78 height 24
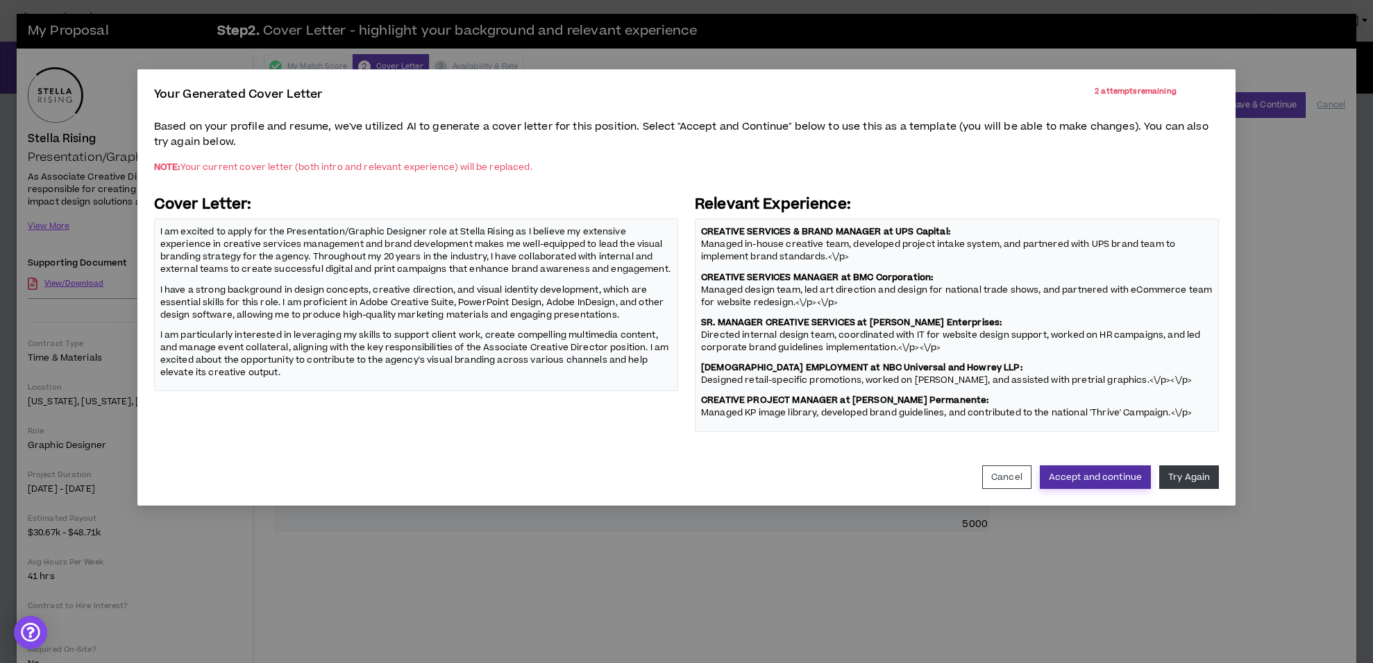
click at [1101, 466] on button "Accept and continue" at bounding box center [1095, 478] width 111 height 24
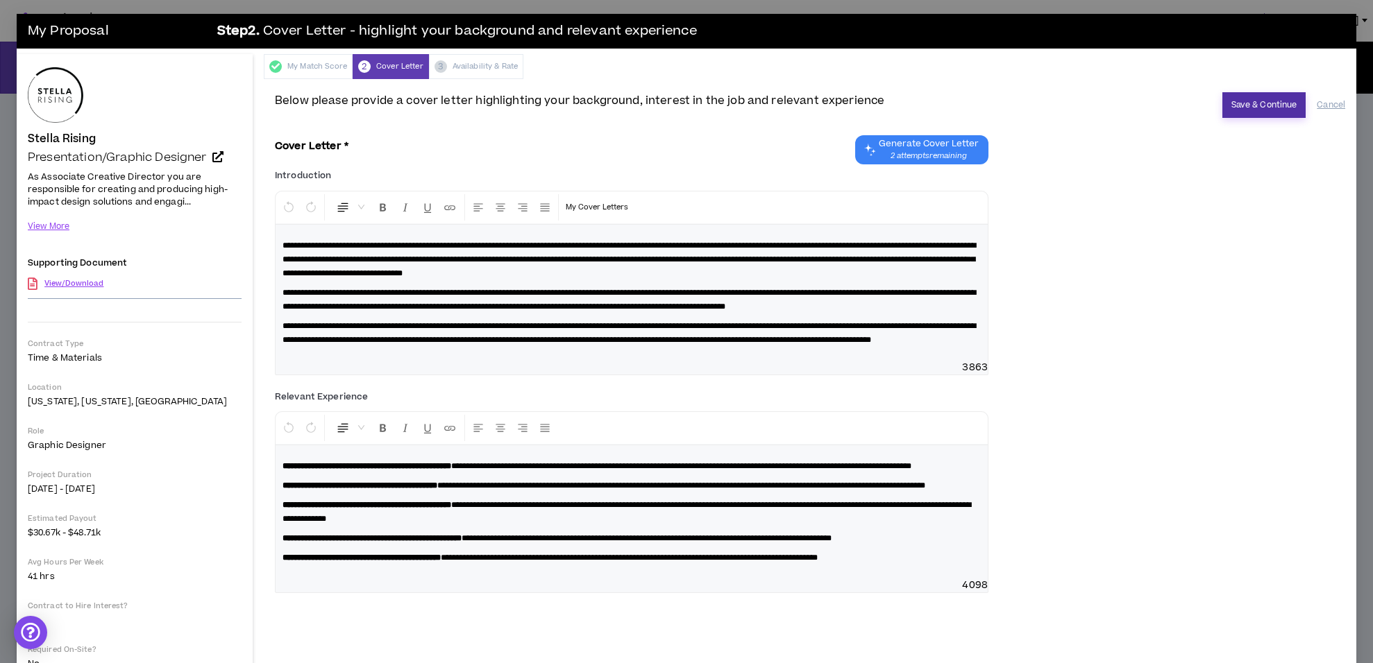
click at [1267, 104] on button "Save & Continue" at bounding box center [1264, 105] width 84 height 26
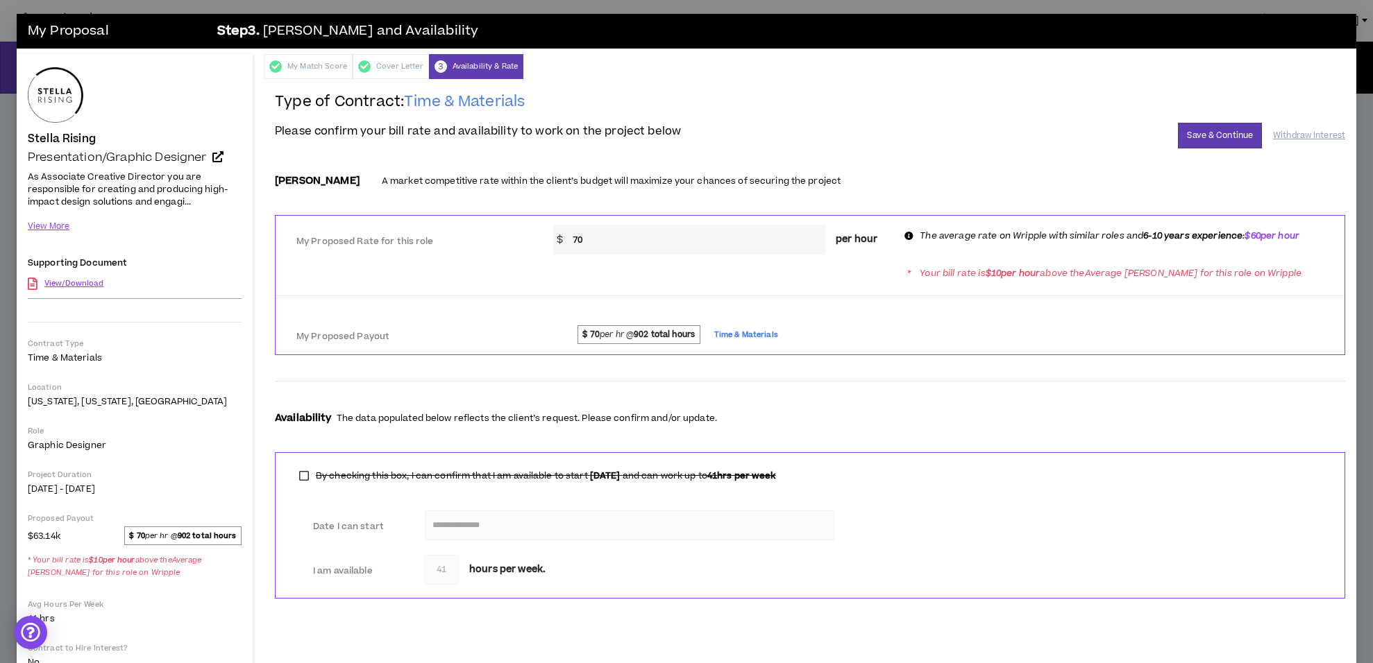
drag, startPoint x: 622, startPoint y: 241, endPoint x: 557, endPoint y: 242, distance: 65.9
click at [557, 242] on div "$ 70 per hour" at bounding box center [720, 240] width 335 height 30
type input "60"
click at [1199, 139] on button "Save & Continue" at bounding box center [1220, 136] width 84 height 26
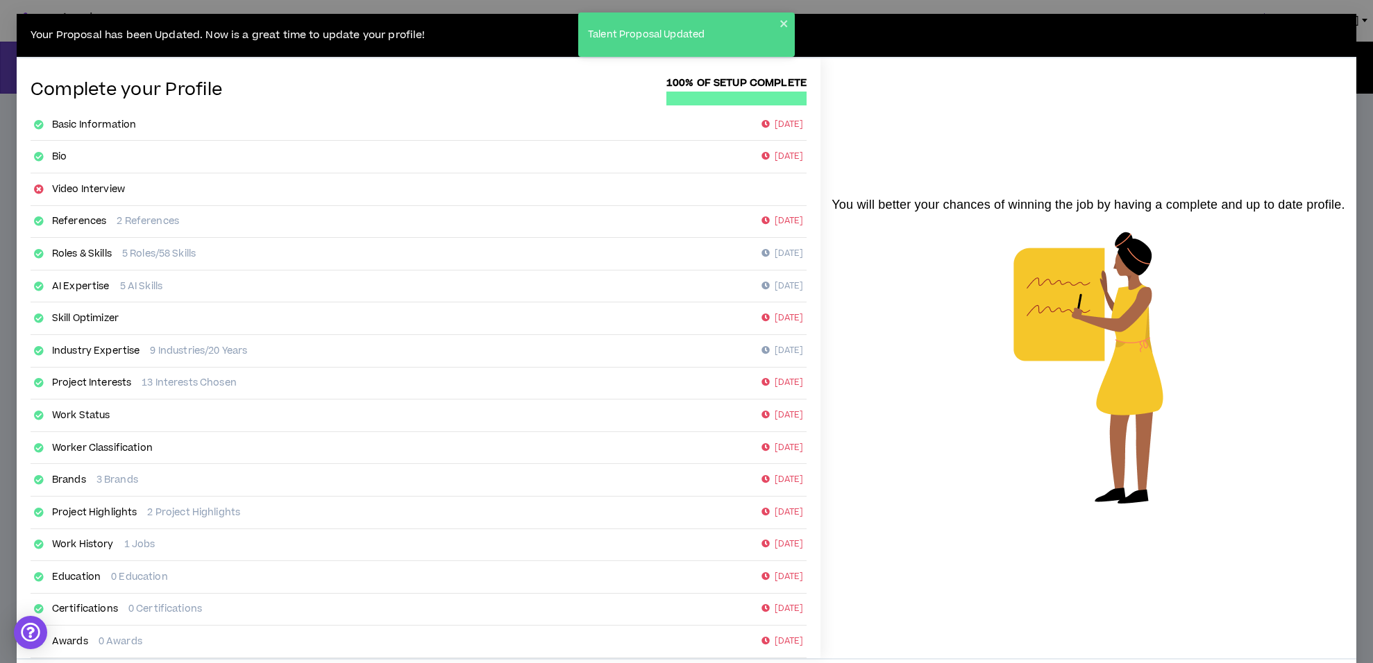
scroll to position [67, 0]
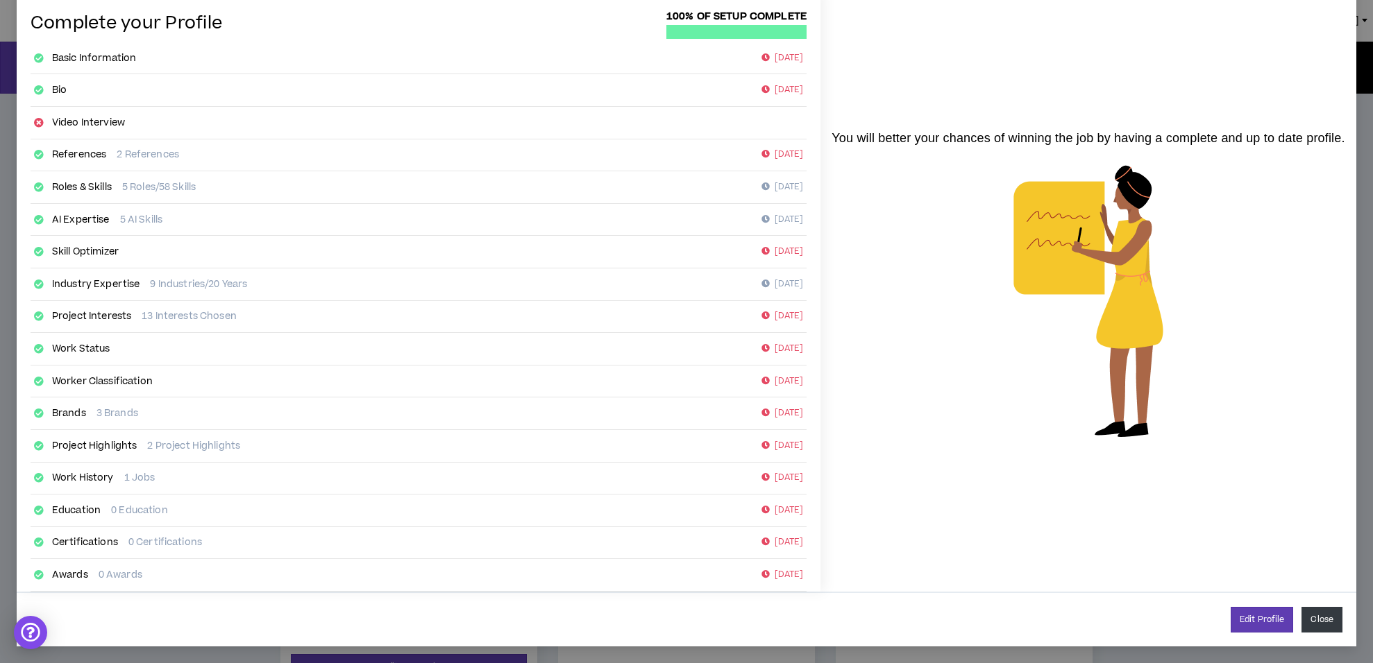
click at [1314, 620] on button "Close" at bounding box center [1321, 620] width 41 height 26
